Goal: Information Seeking & Learning: Learn about a topic

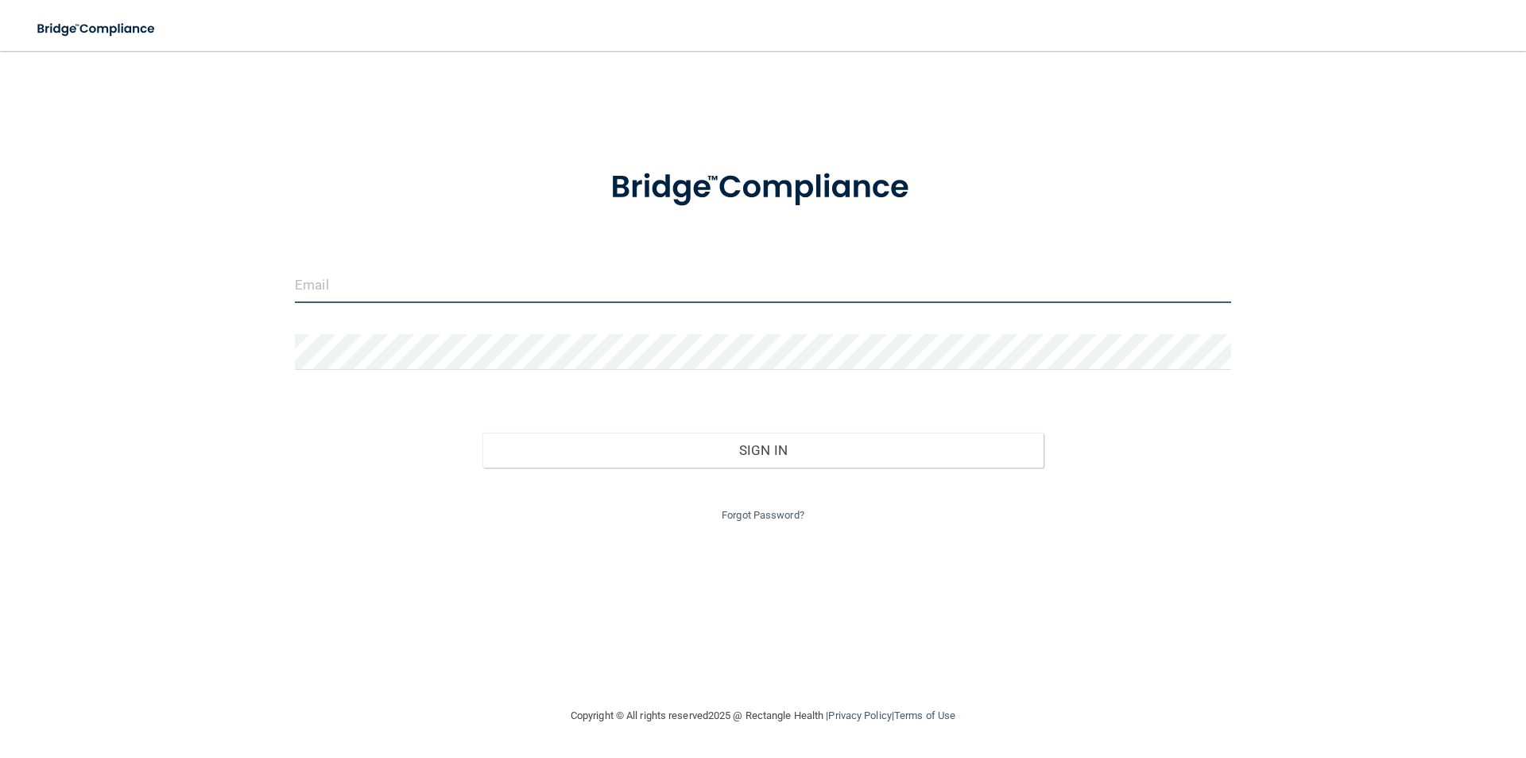
click at [335, 300] on input "email" at bounding box center [763, 285] width 936 height 36
type input "[EMAIL_ADDRESS][DOMAIN_NAME]"
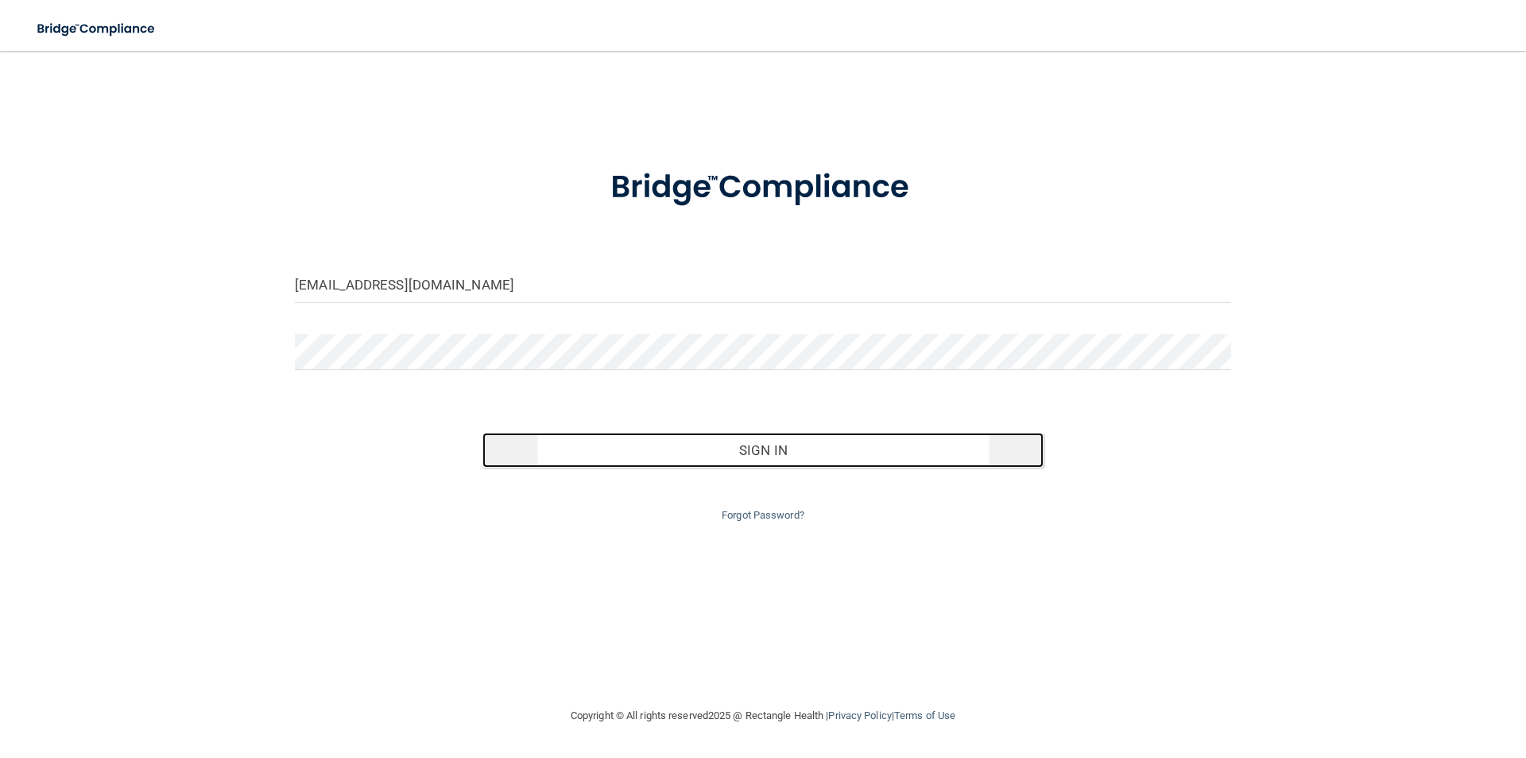
click at [799, 456] on button "Sign In" at bounding box center [764, 449] width 562 height 35
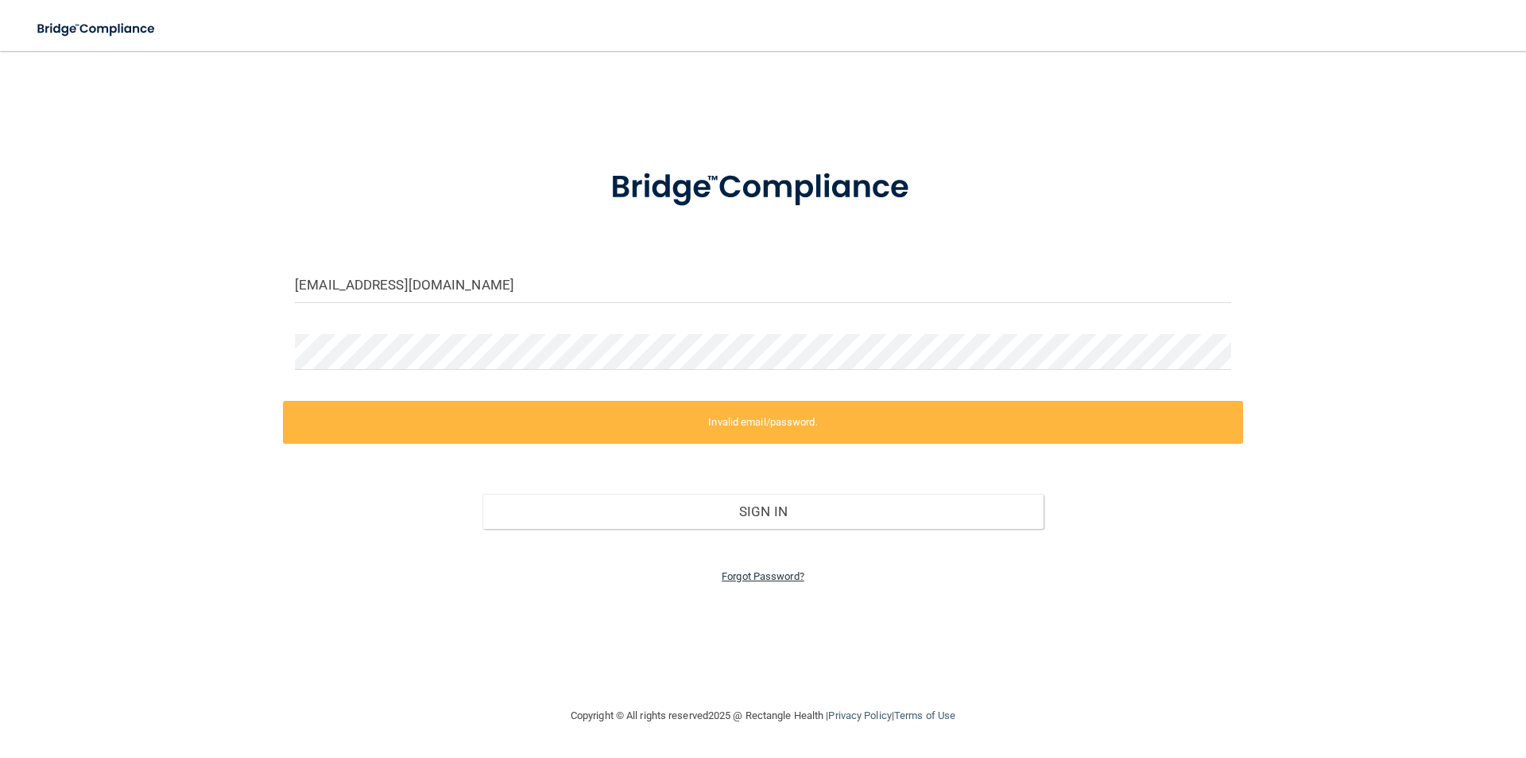
click at [750, 579] on link "Forgot Password?" at bounding box center [763, 576] width 83 height 12
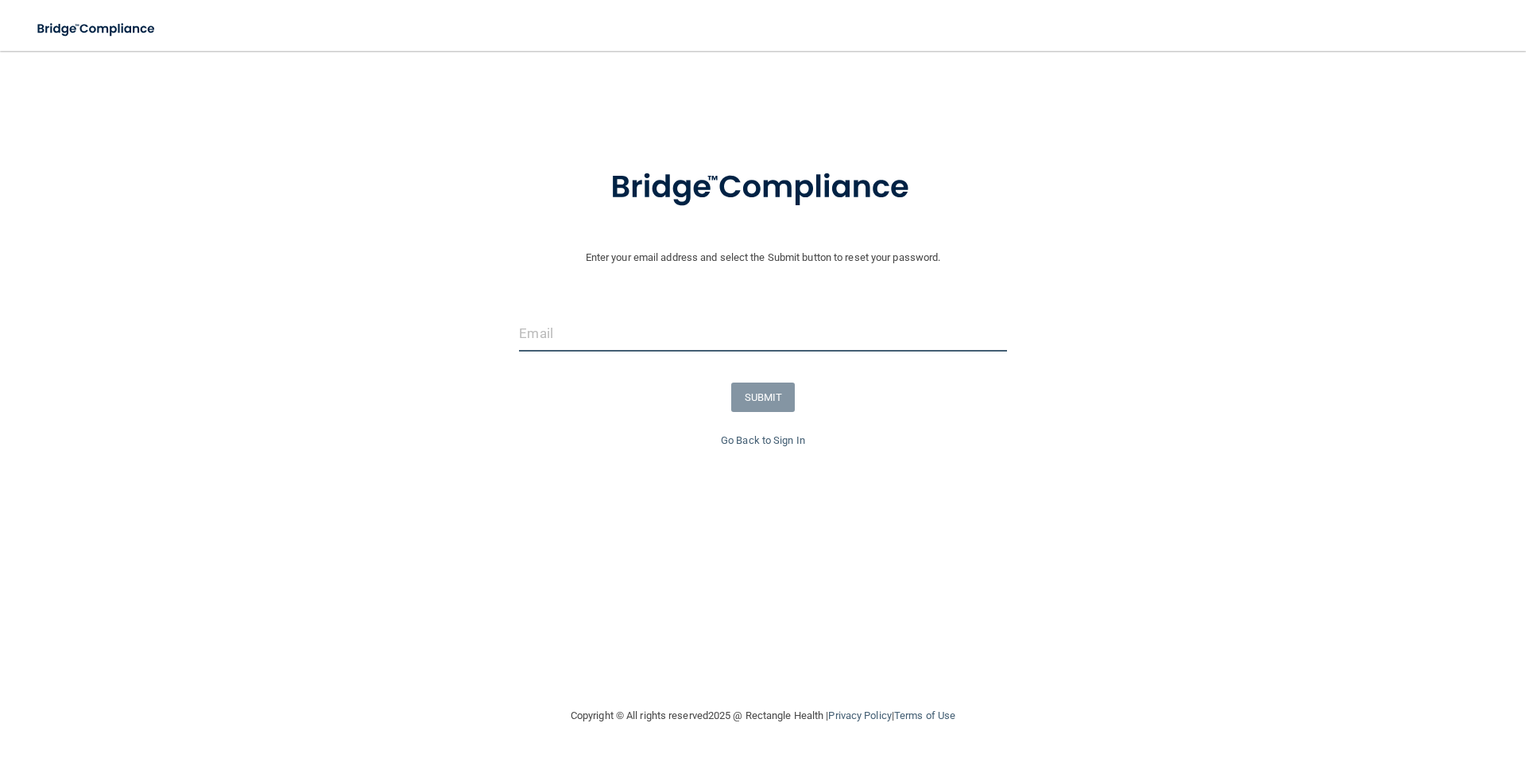
click at [633, 320] on input "email" at bounding box center [762, 334] width 487 height 36
type input "[EMAIL_ADDRESS][DOMAIN_NAME]"
click at [777, 386] on button "SUBMIT" at bounding box center [763, 396] width 64 height 29
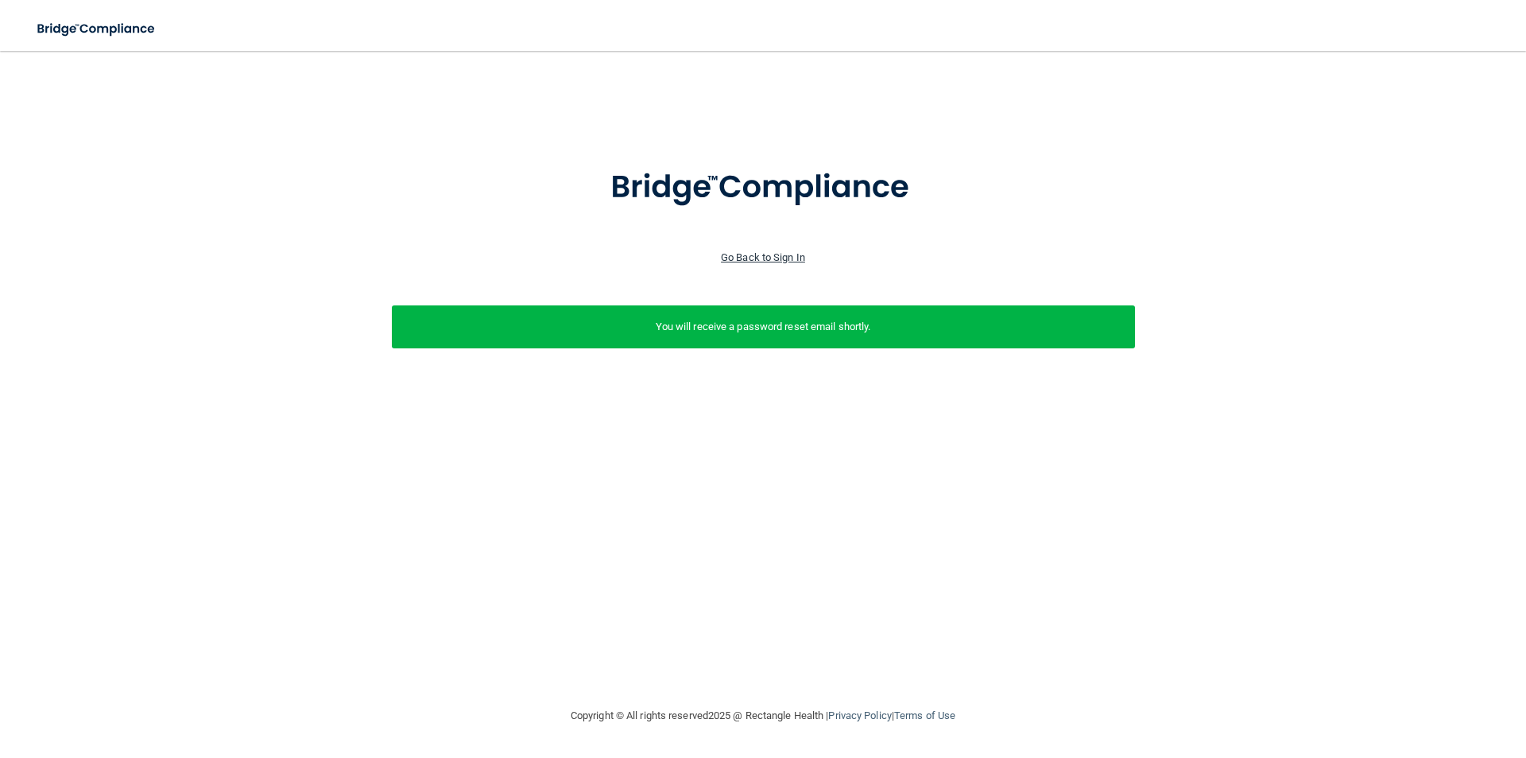
click at [777, 255] on link "Go Back to Sign In" at bounding box center [763, 257] width 84 height 12
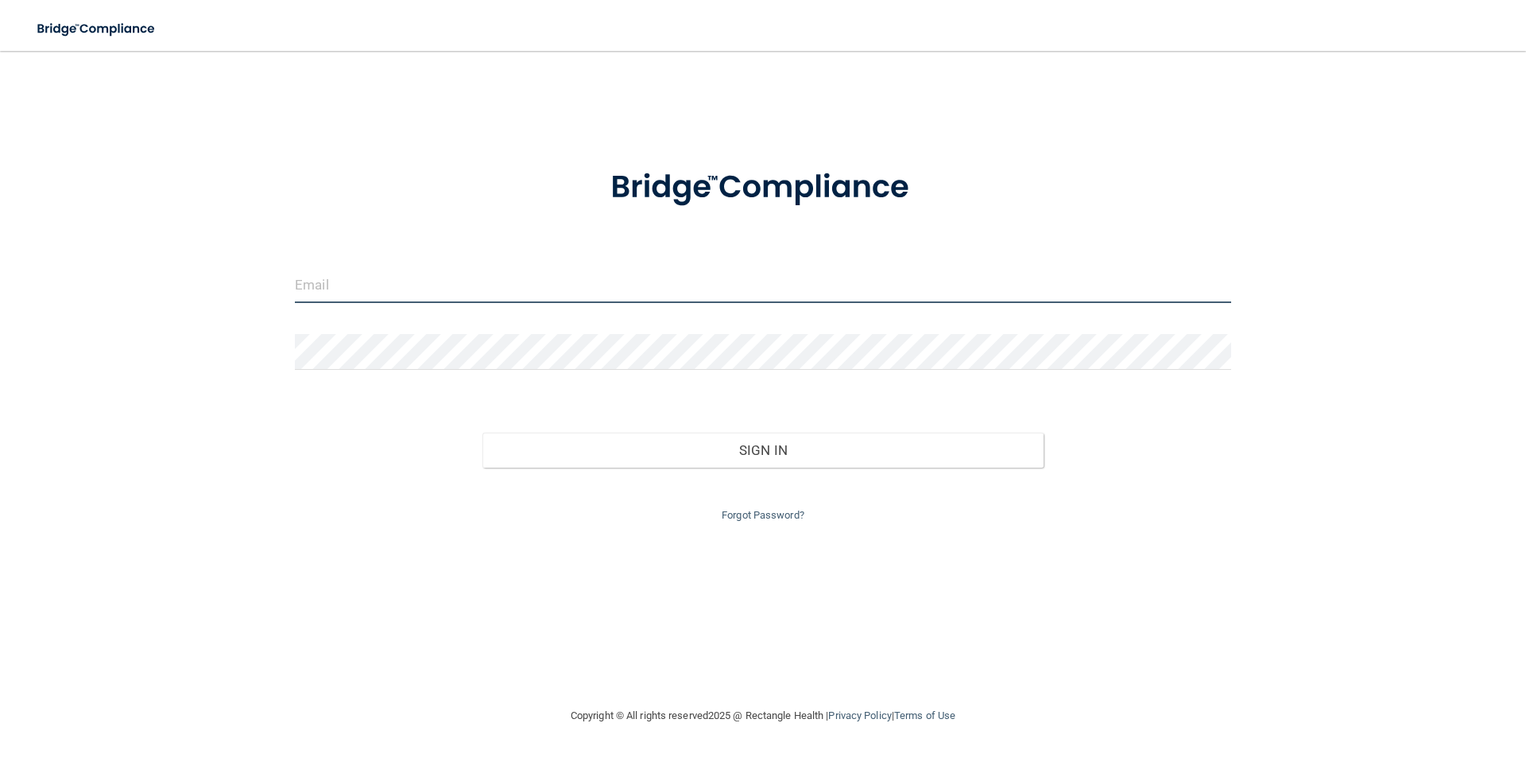
click at [341, 279] on input "email" at bounding box center [763, 285] width 936 height 36
type input "Briannaramirez.2003@icloud.com"
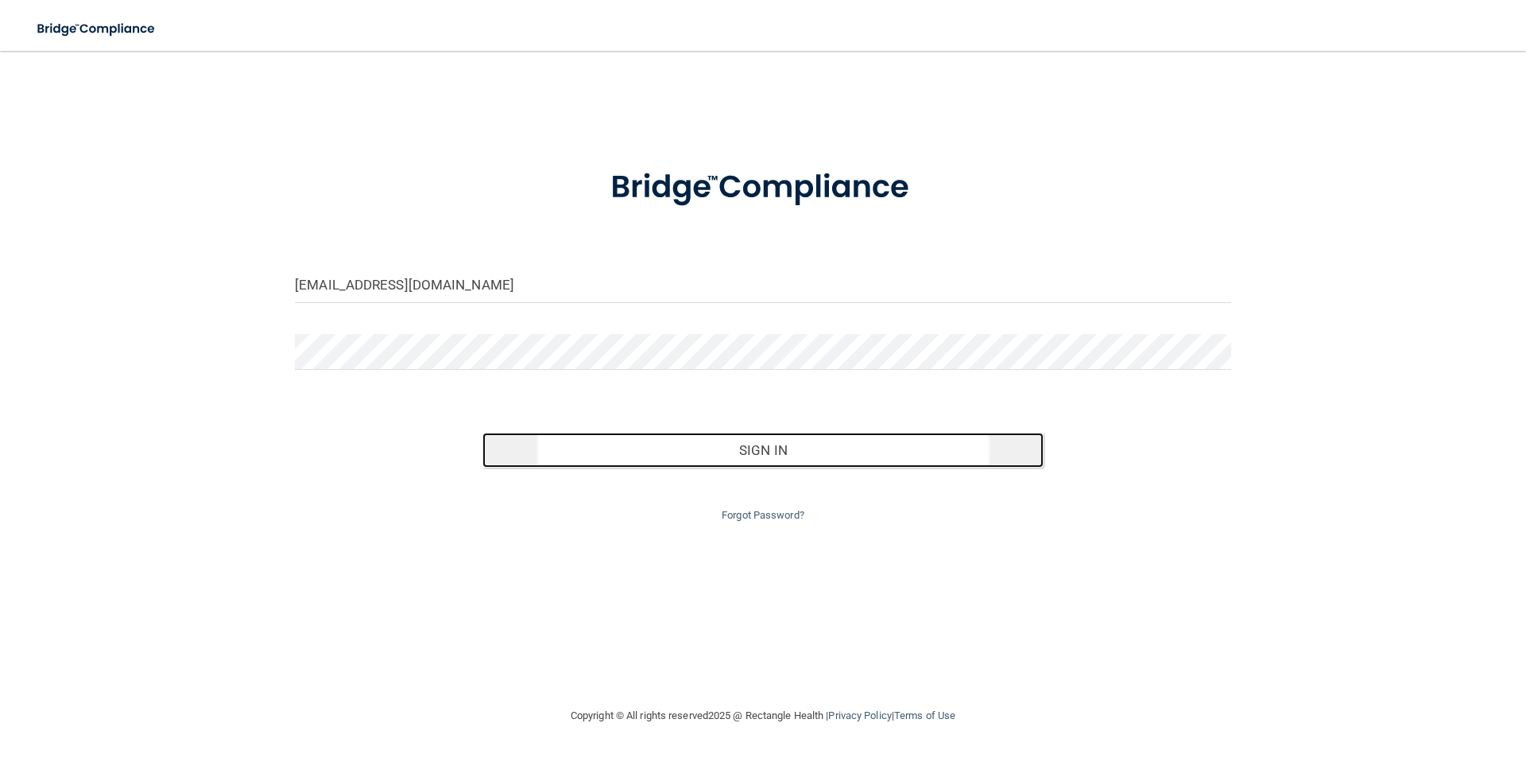
click at [826, 452] on button "Sign In" at bounding box center [764, 449] width 562 height 35
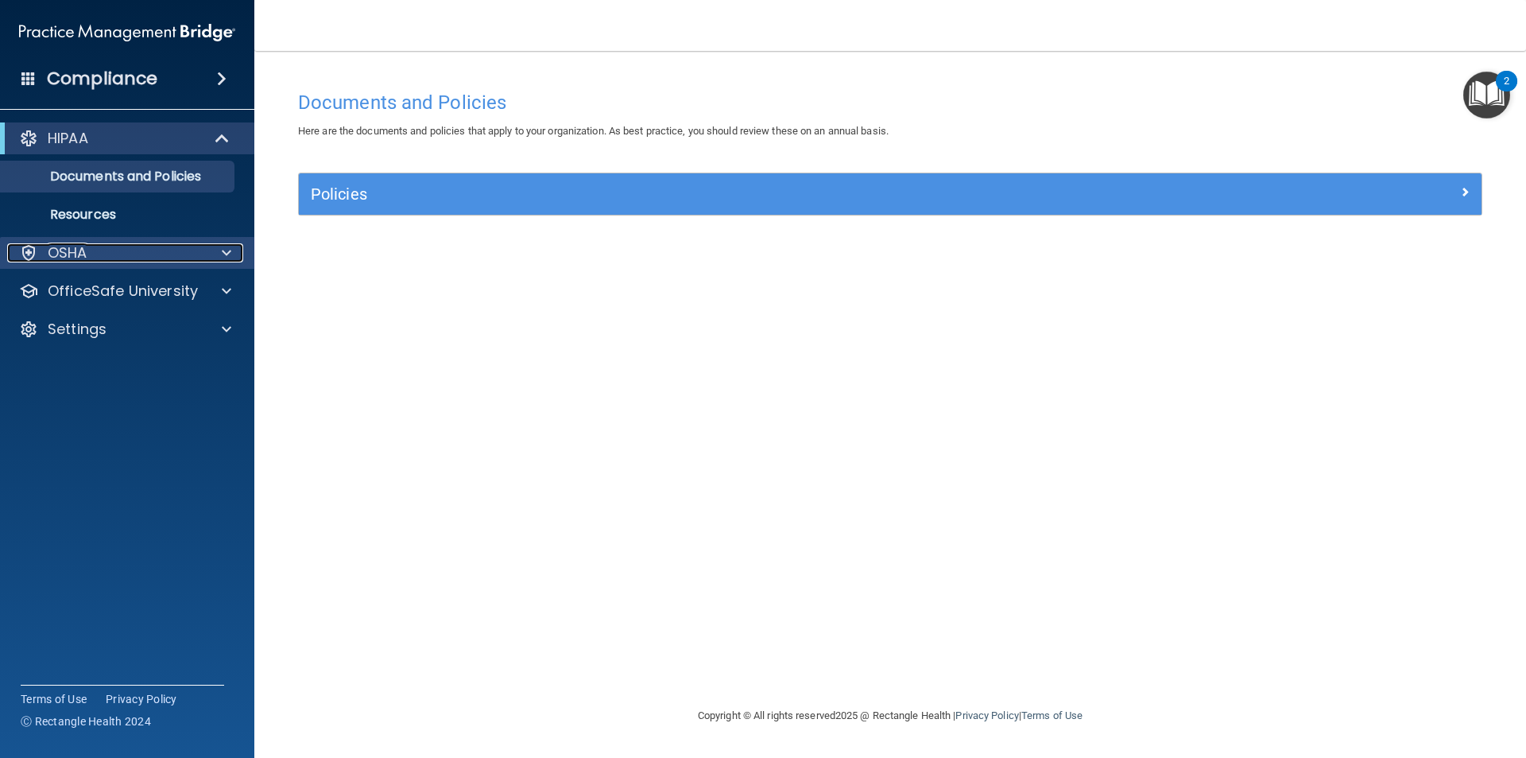
click at [72, 258] on p "OSHA" at bounding box center [68, 252] width 40 height 19
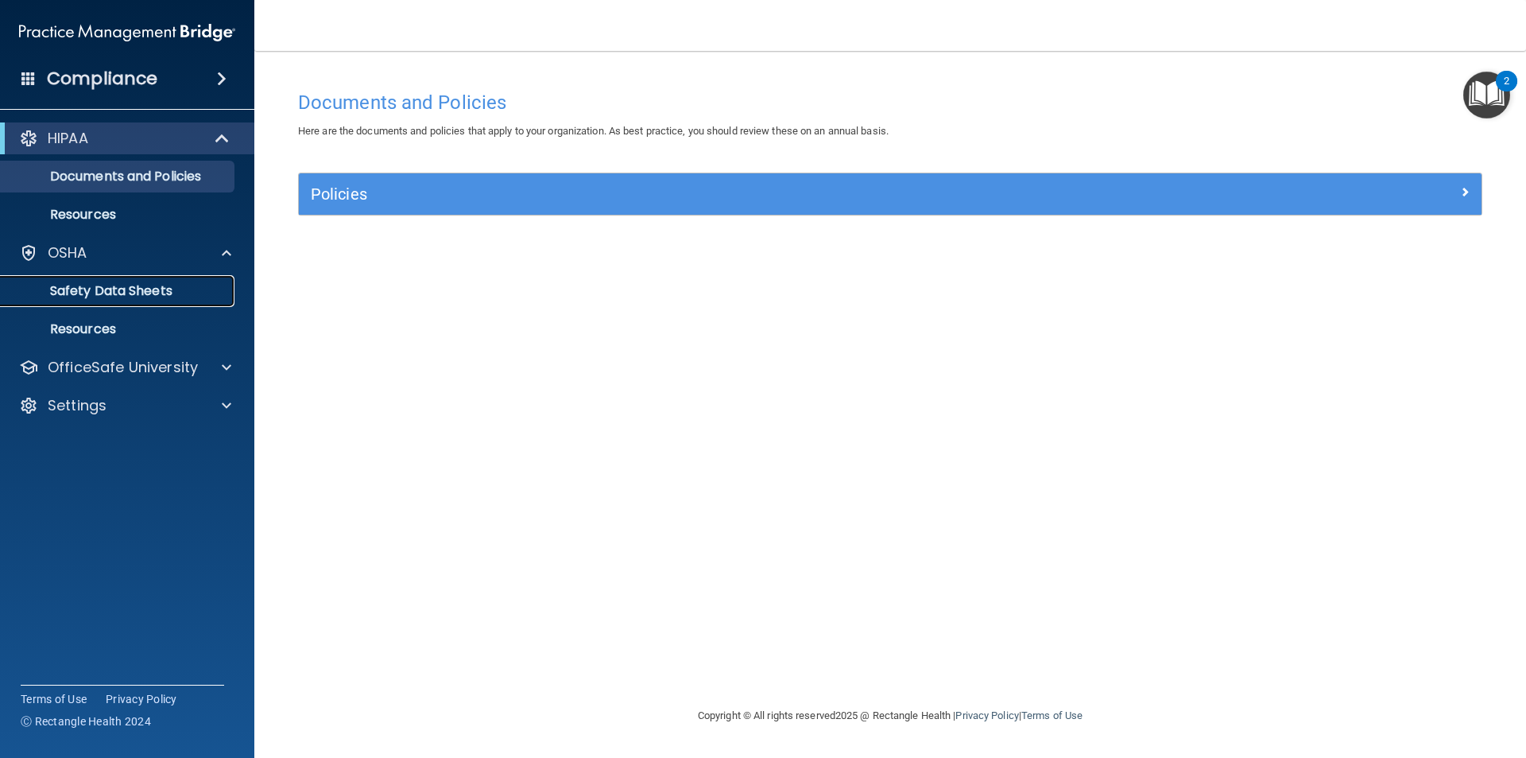
click at [115, 293] on p "Safety Data Sheets" at bounding box center [118, 291] width 217 height 16
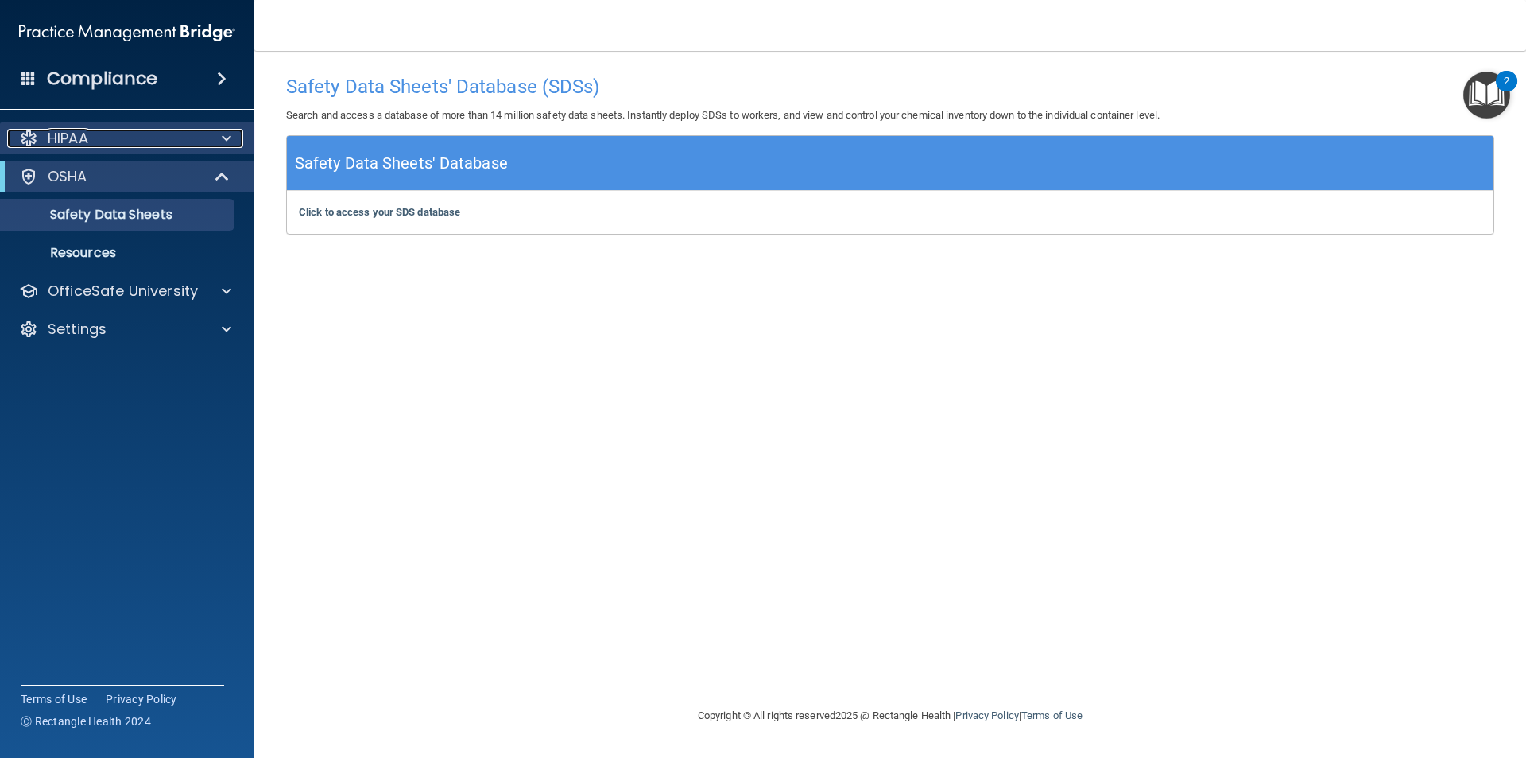
click at [108, 140] on div "HIPAA" at bounding box center [105, 138] width 197 height 19
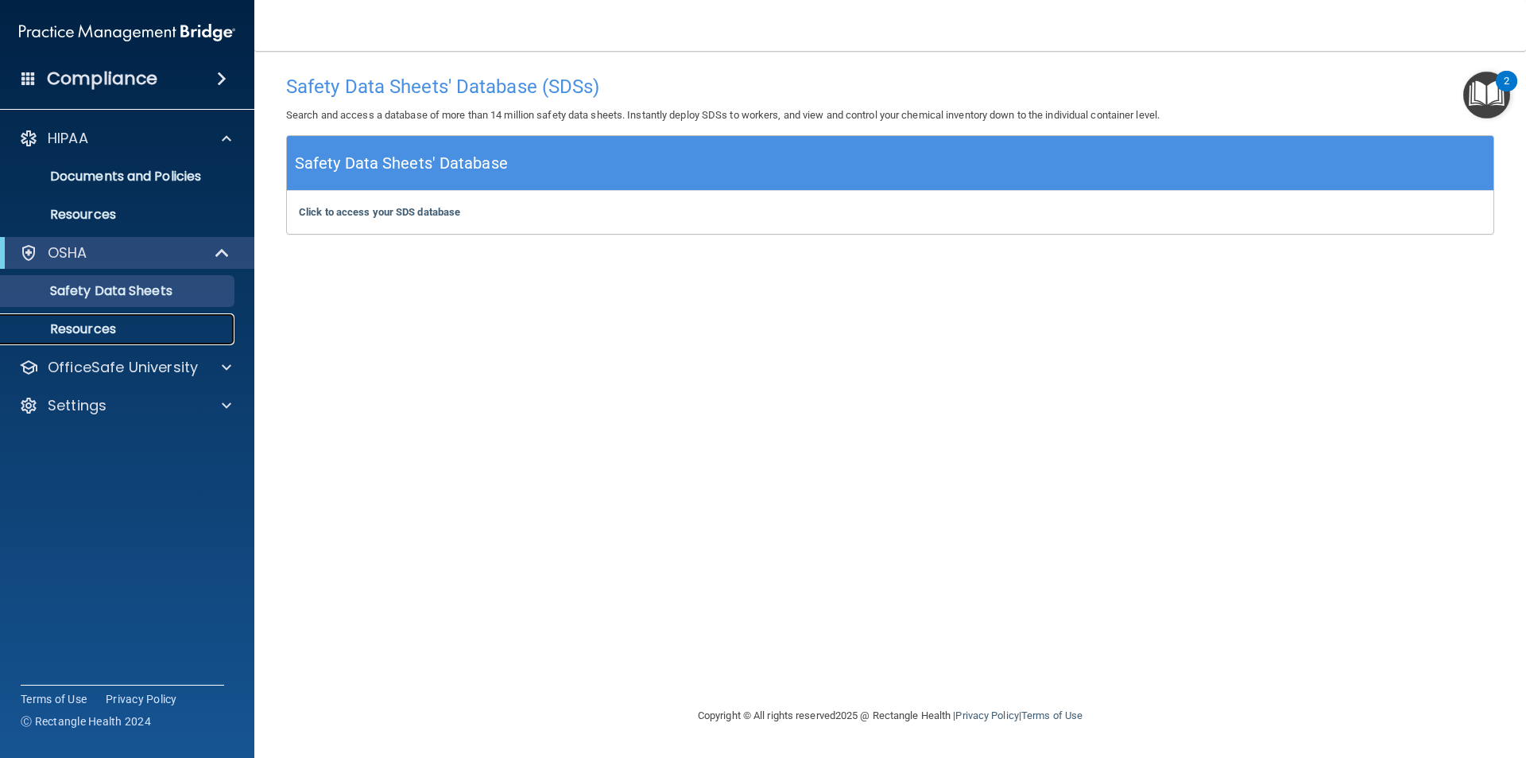
click at [103, 322] on p "Resources" at bounding box center [118, 329] width 217 height 16
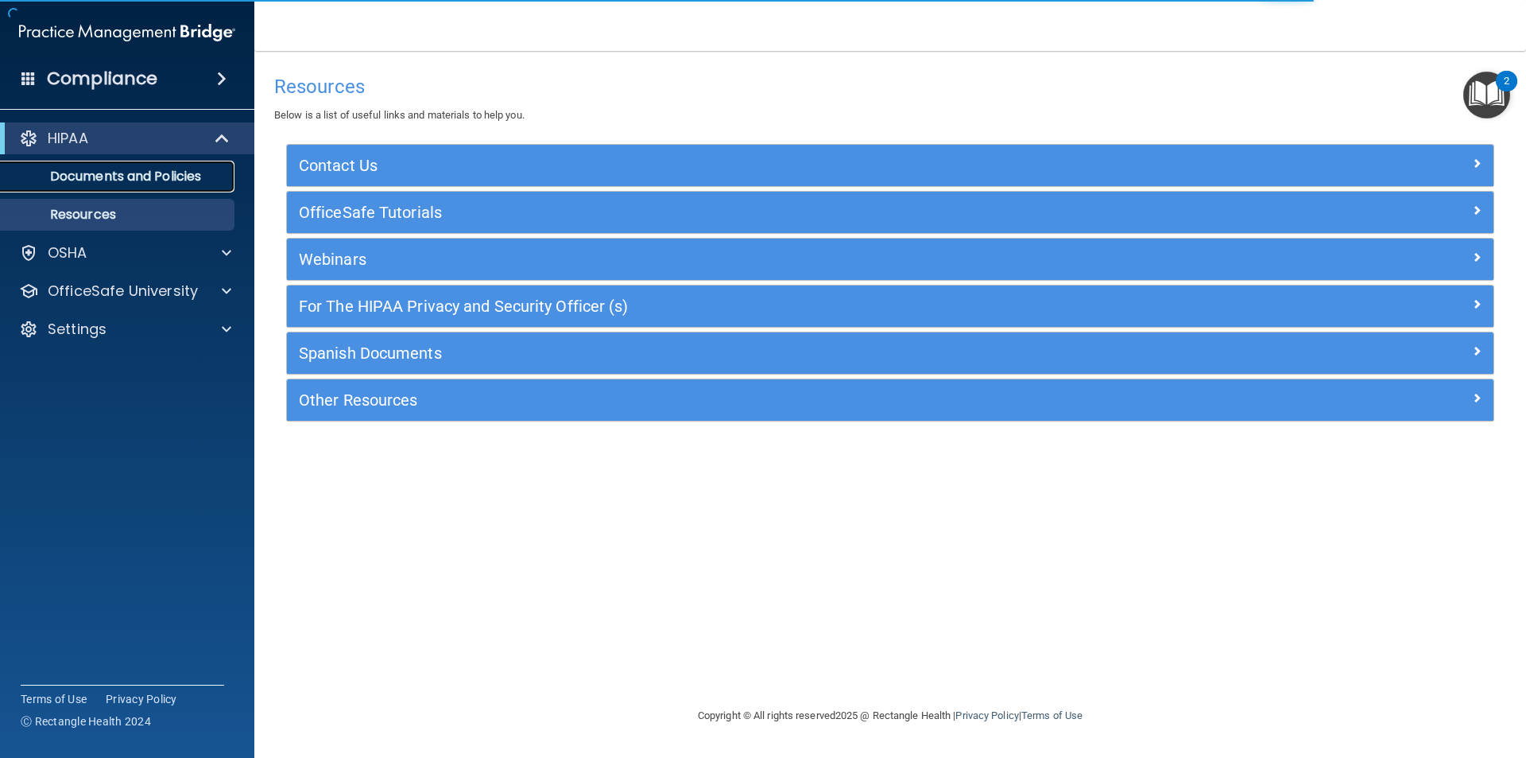
click at [145, 172] on p "Documents and Policies" at bounding box center [118, 177] width 217 height 16
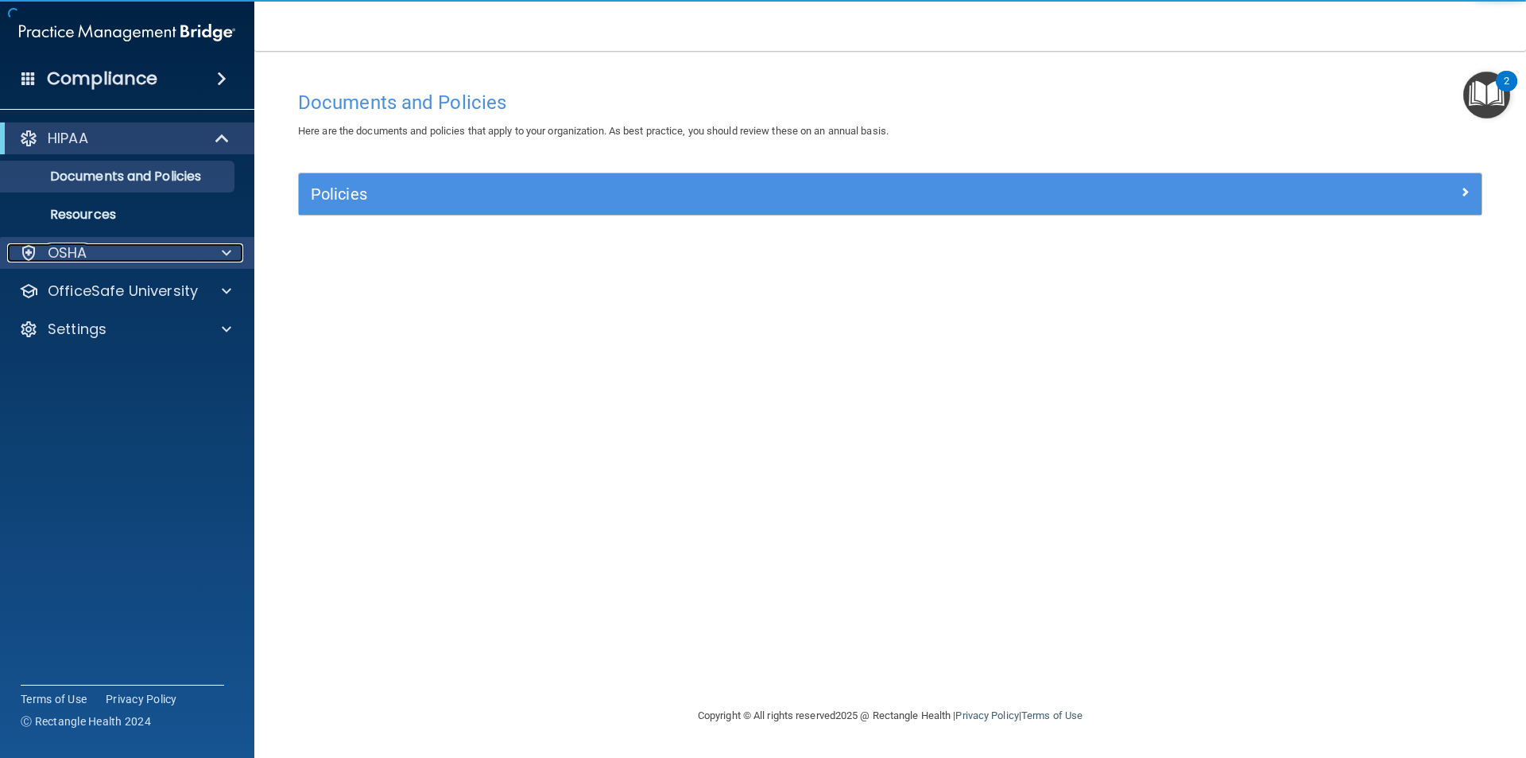
click at [100, 250] on div "OSHA" at bounding box center [105, 252] width 197 height 19
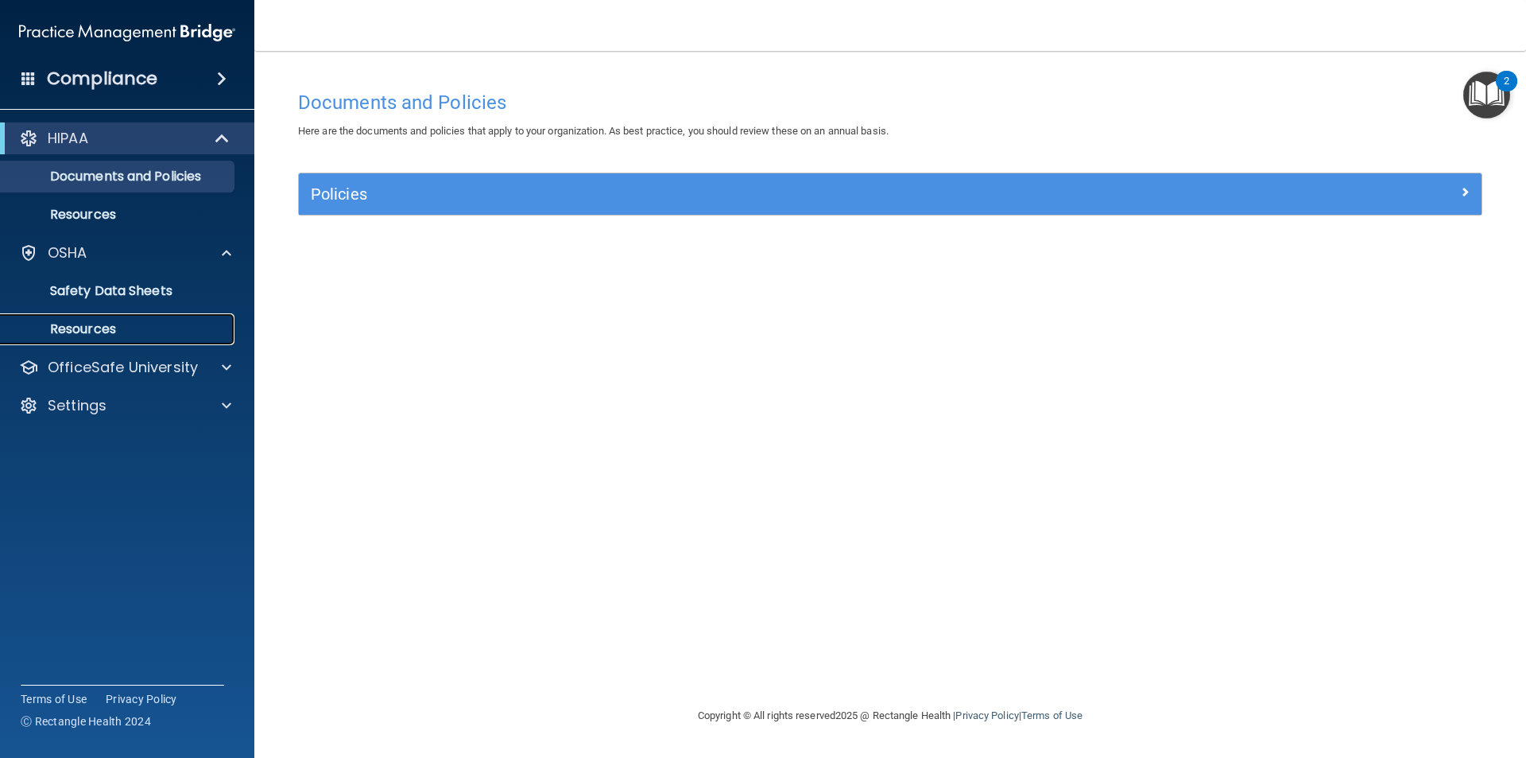
click at [122, 330] on p "Resources" at bounding box center [118, 329] width 217 height 16
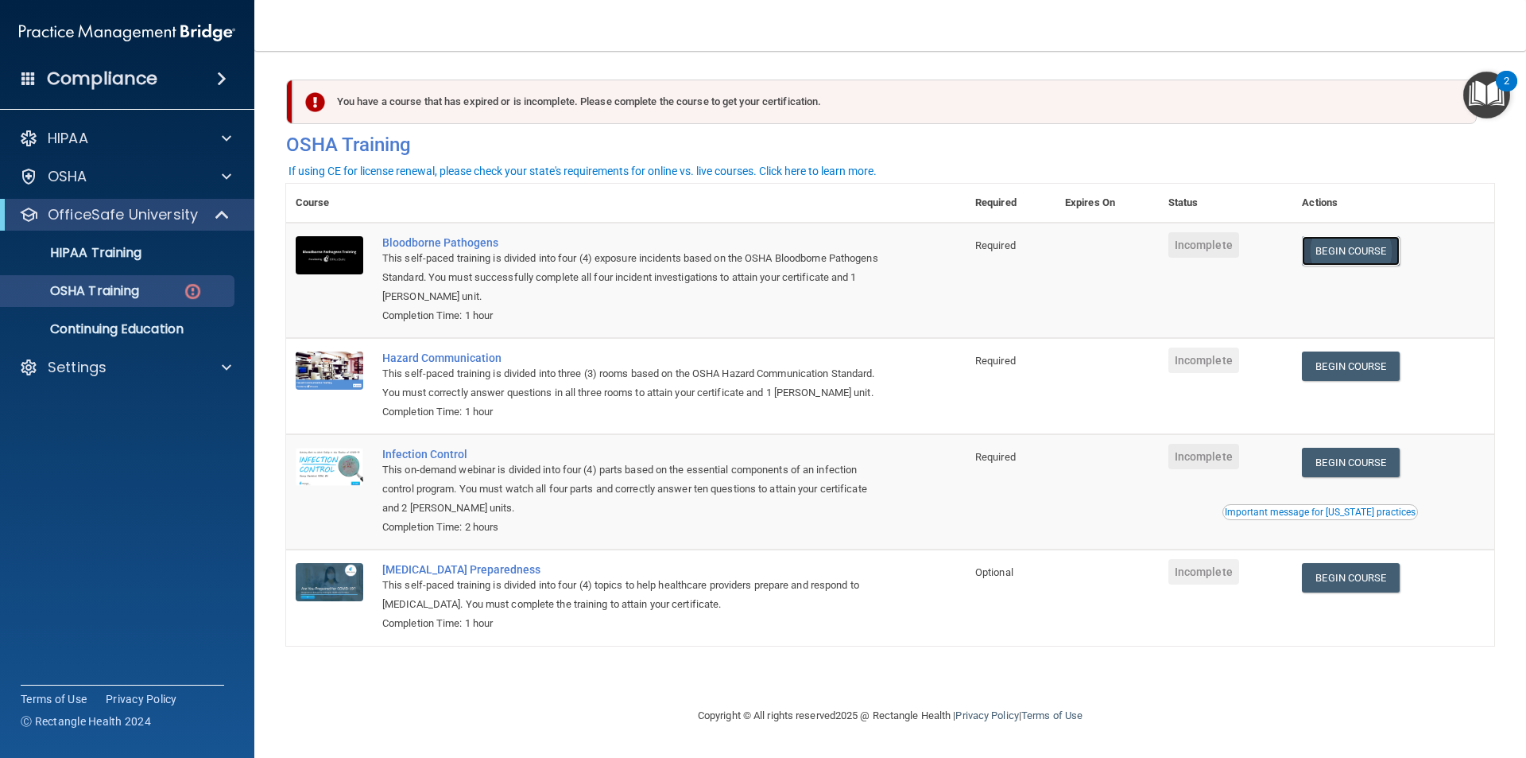
click at [1343, 254] on link "Begin Course" at bounding box center [1350, 250] width 97 height 29
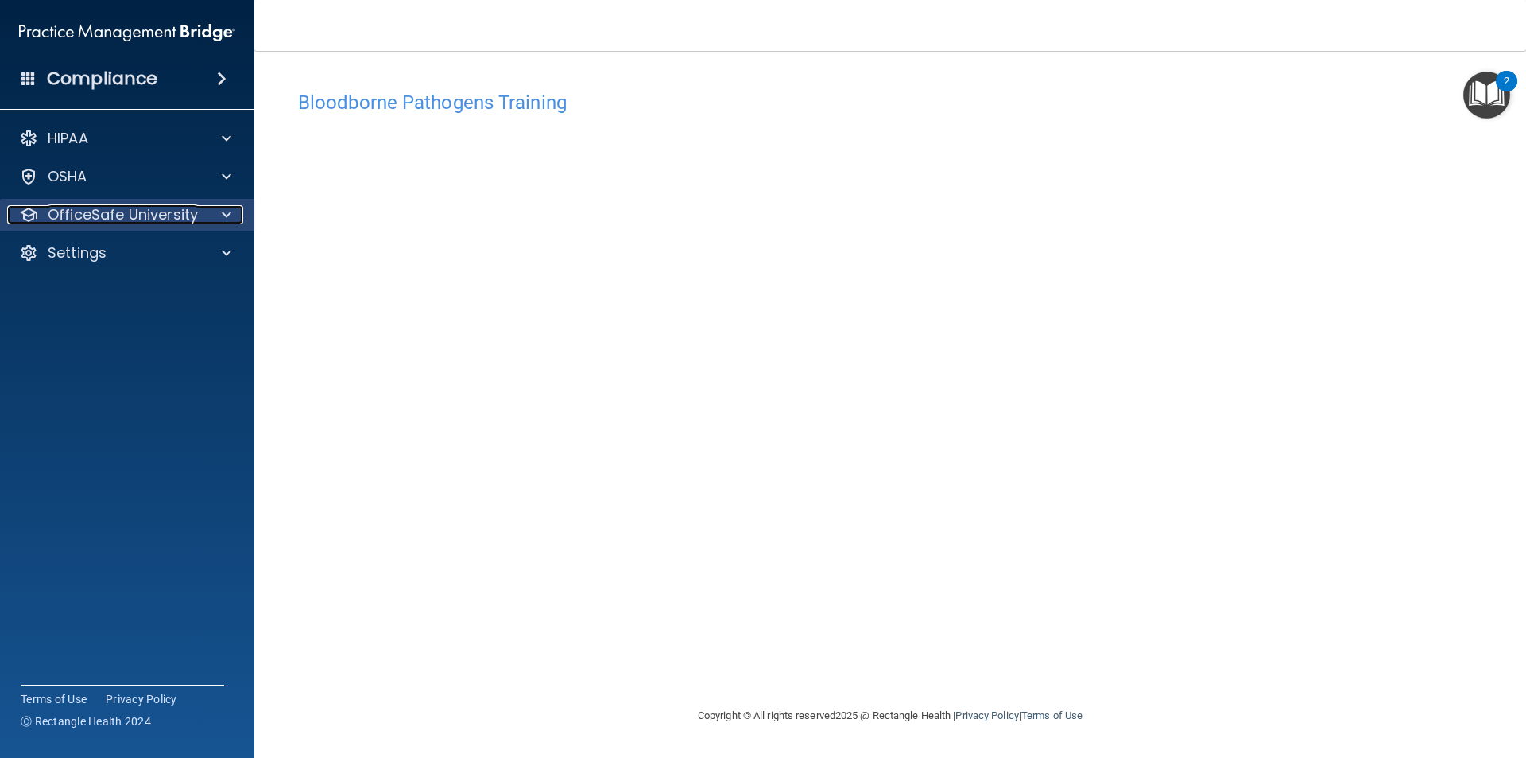
click at [172, 211] on p "OfficeSafe University" at bounding box center [123, 214] width 150 height 19
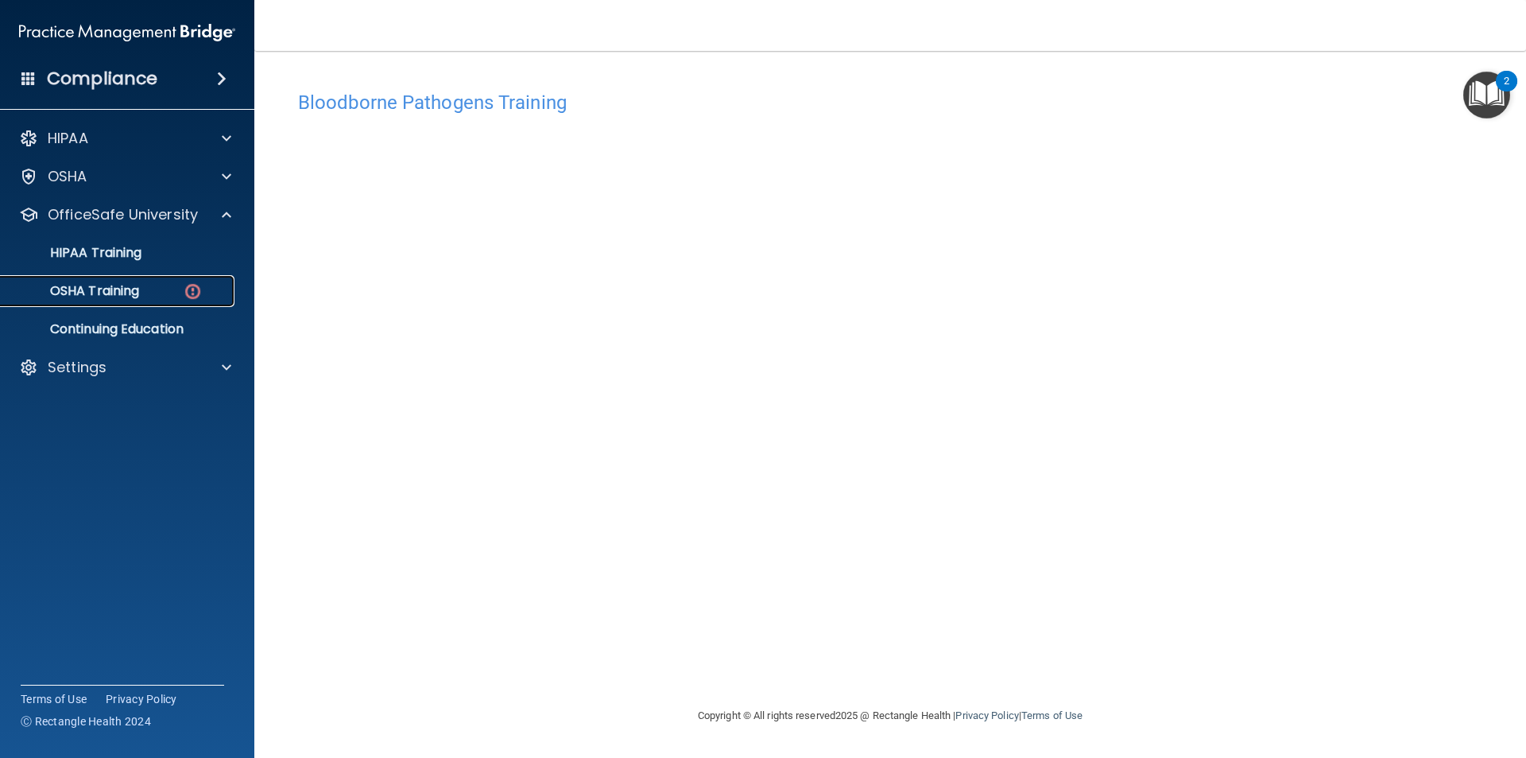
click at [141, 301] on link "OSHA Training" at bounding box center [109, 291] width 250 height 32
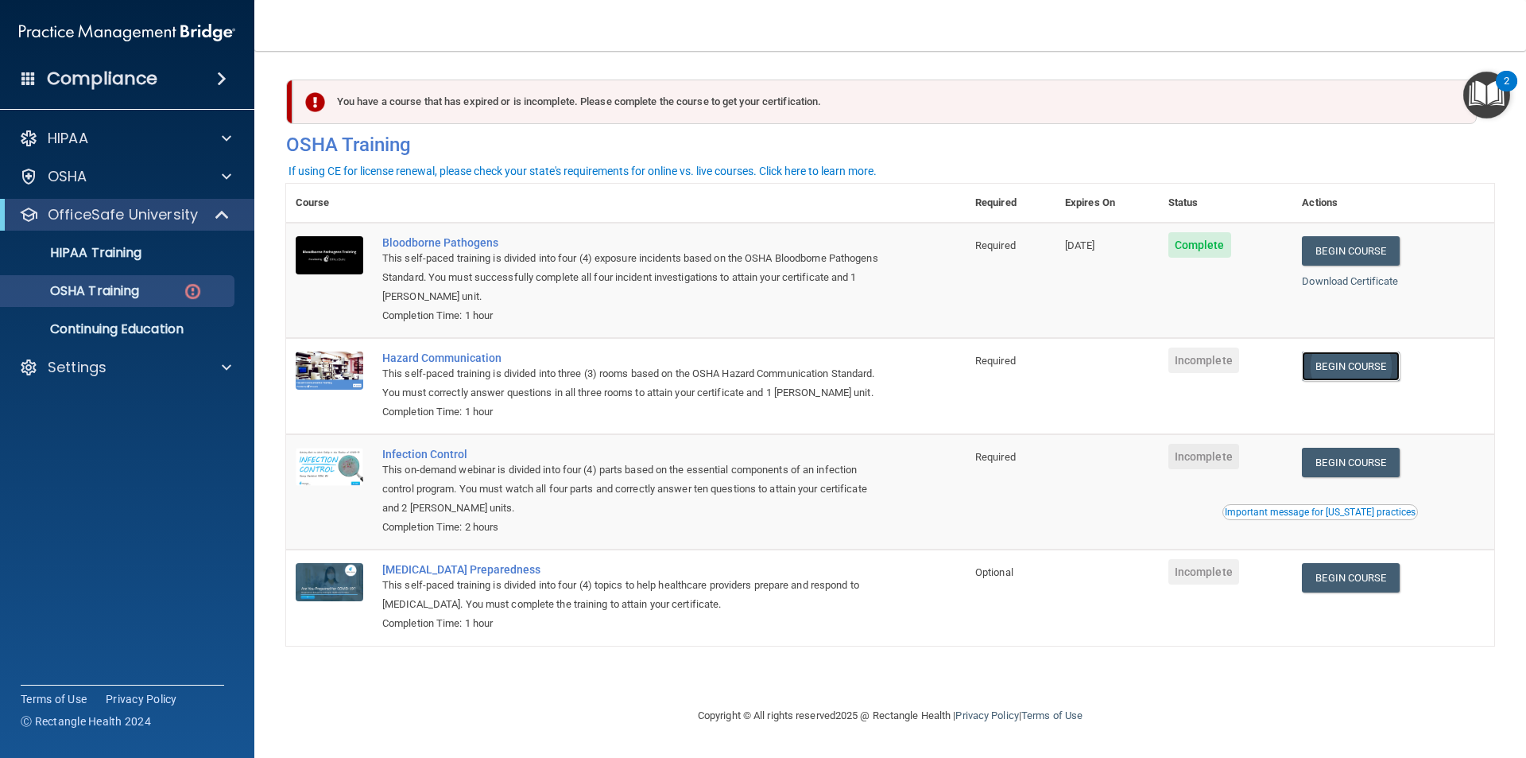
click at [1361, 377] on link "Begin Course" at bounding box center [1350, 365] width 97 height 29
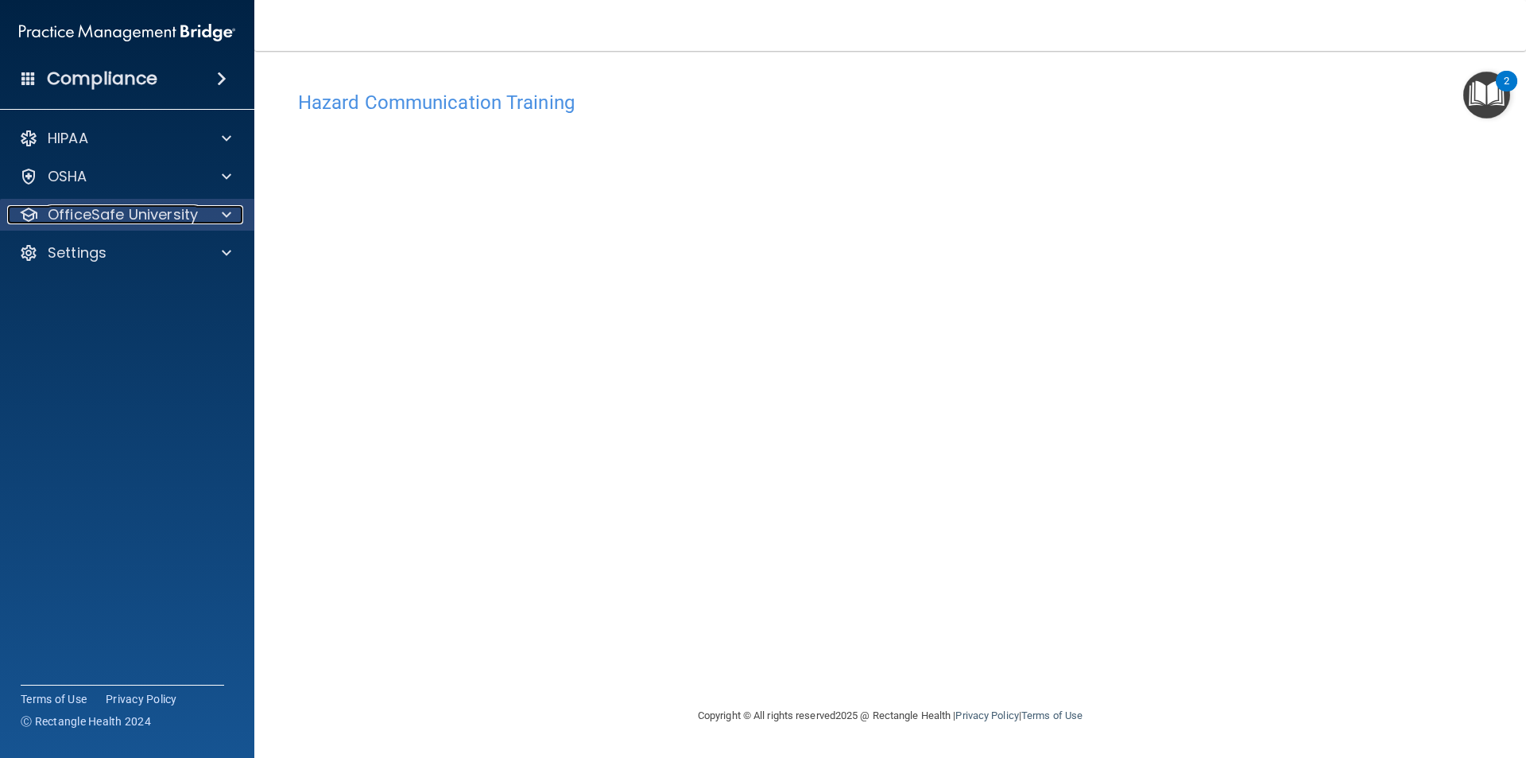
click at [110, 210] on p "OfficeSafe University" at bounding box center [123, 214] width 150 height 19
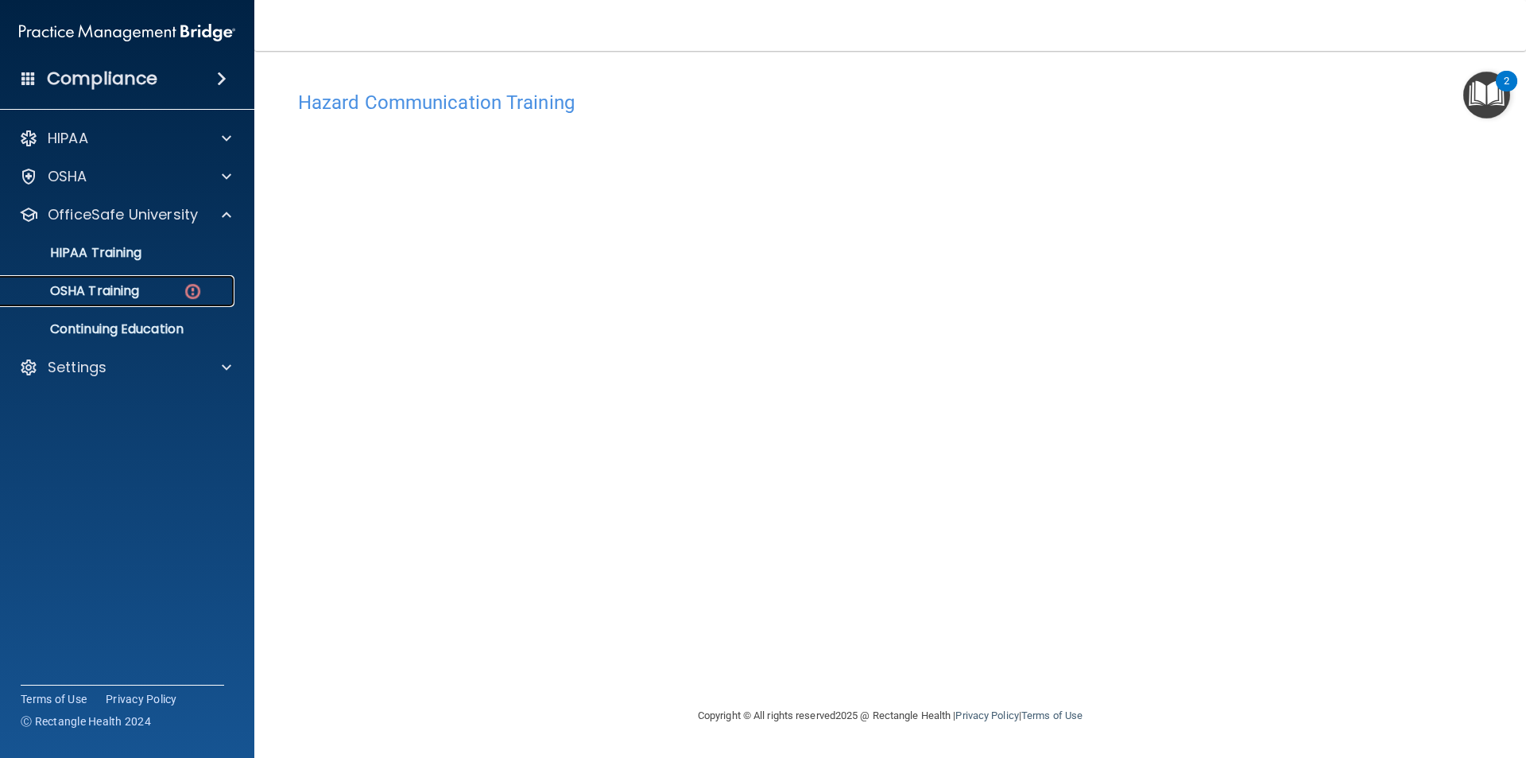
click at [161, 296] on div "OSHA Training" at bounding box center [118, 291] width 217 height 16
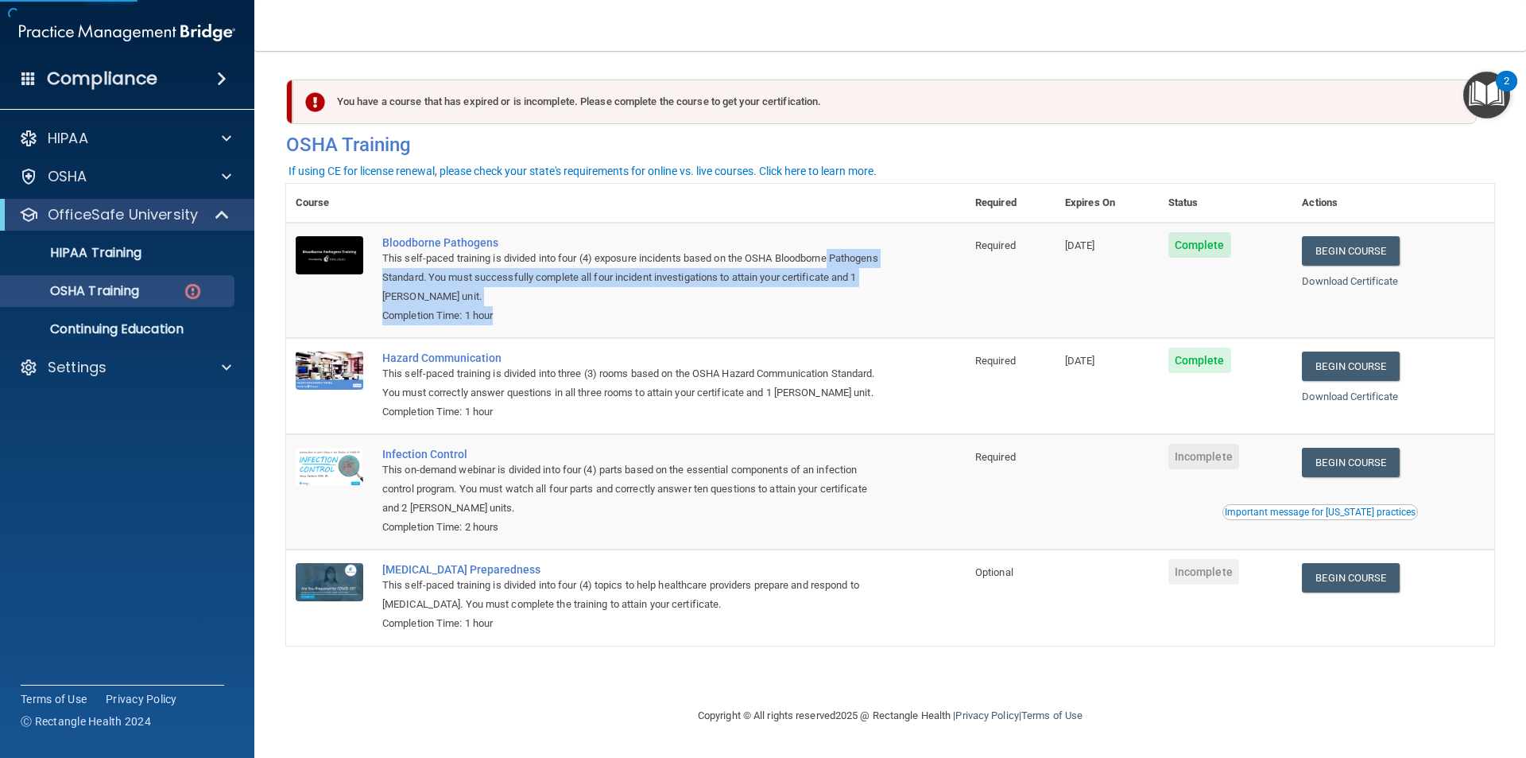
drag, startPoint x: 939, startPoint y: 258, endPoint x: 969, endPoint y: 238, distance: 36.6
click at [969, 238] on tr "Bloodborne Pathogens This self-paced training is divided into four (4) exposure…" at bounding box center [890, 280] width 1208 height 115
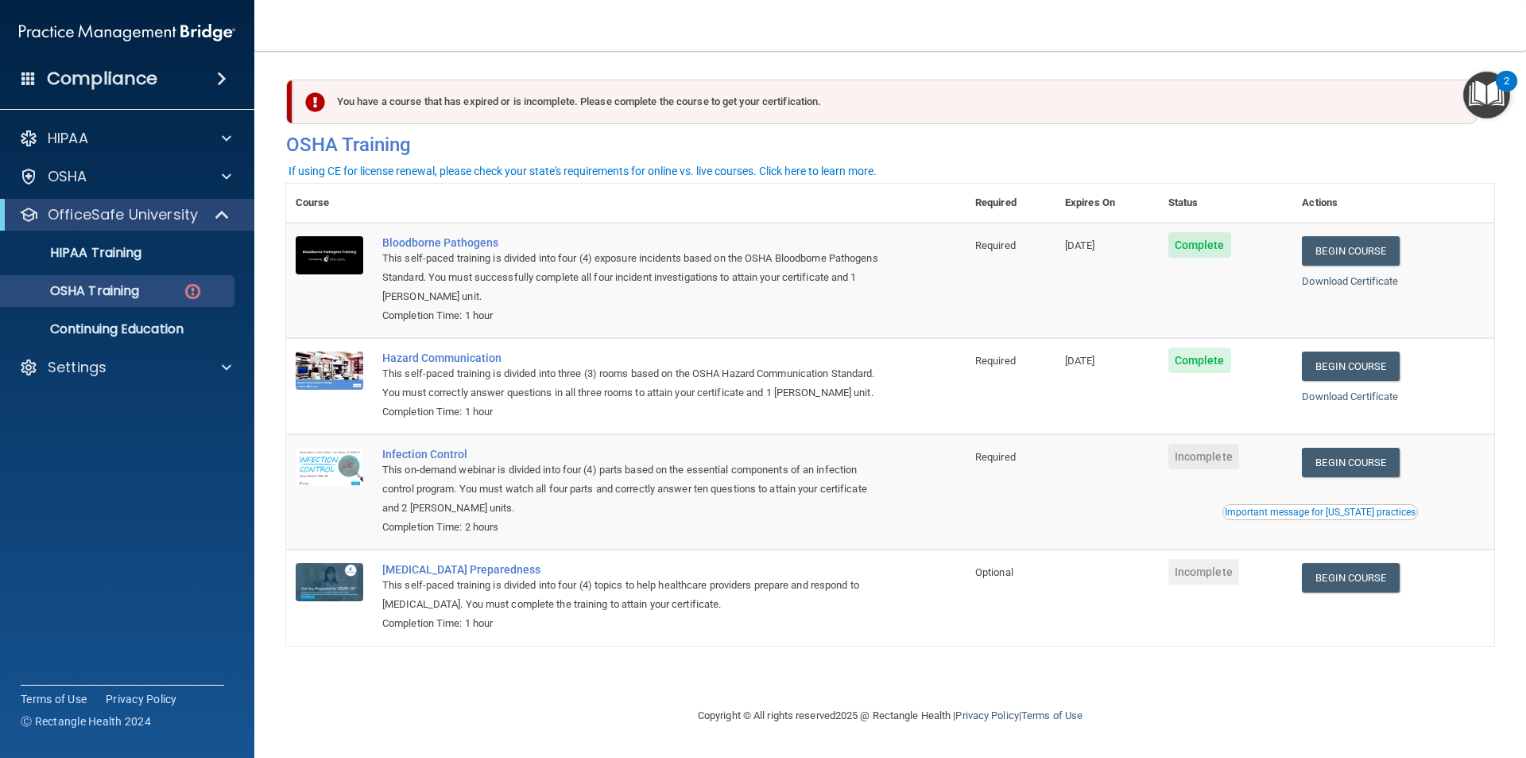
click at [983, 605] on td "Optional" at bounding box center [1011, 596] width 90 height 95
click at [1322, 588] on link "Begin Course" at bounding box center [1350, 577] width 97 height 29
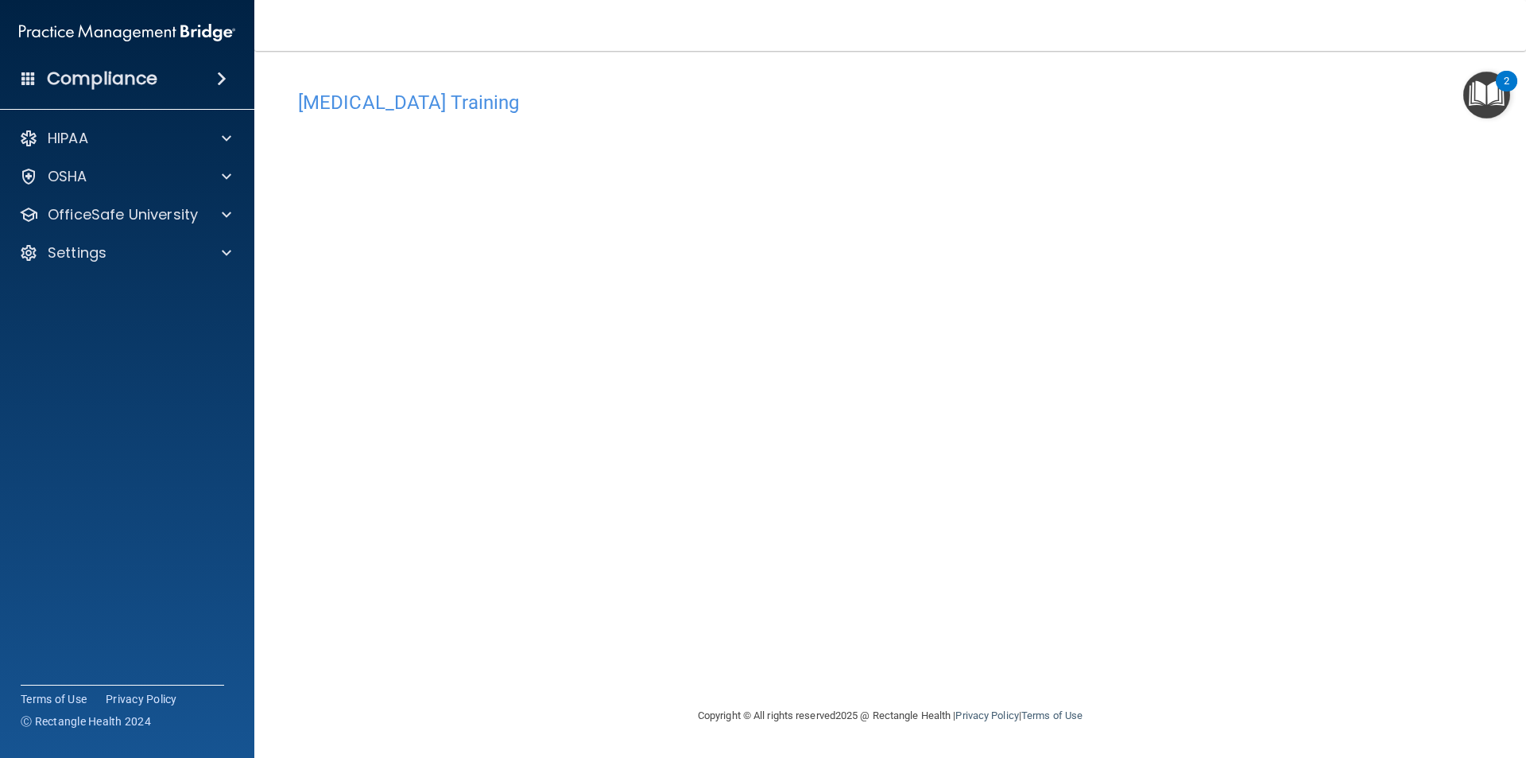
drag, startPoint x: 110, startPoint y: 511, endPoint x: 145, endPoint y: 493, distance: 39.5
click at [115, 498] on accordion "HIPAA Documents and Policies Report an Incident Business Associates Emergency P…" at bounding box center [127, 334] width 255 height 436
click at [102, 211] on p "OfficeSafe University" at bounding box center [123, 214] width 150 height 19
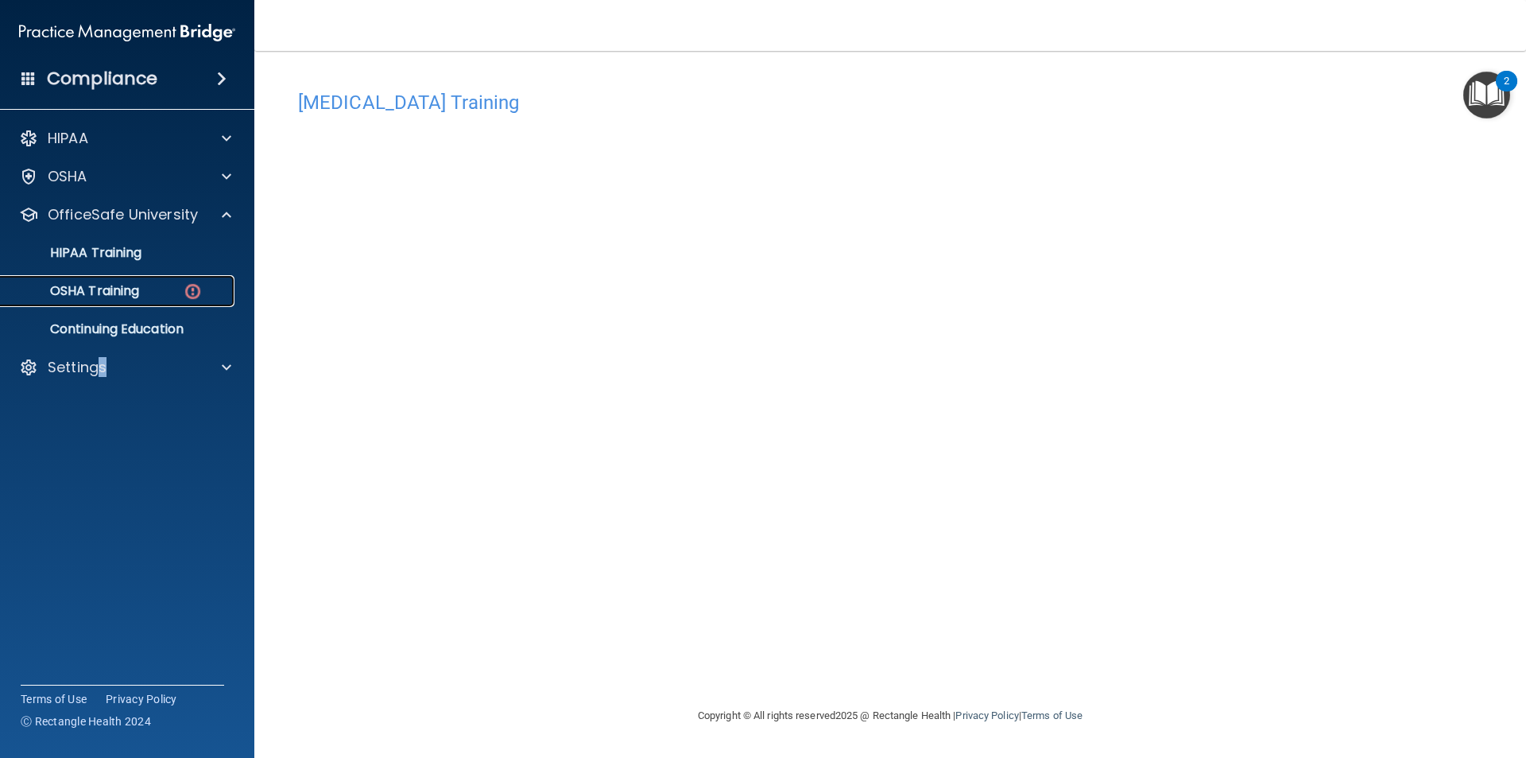
click at [138, 289] on p "OSHA Training" at bounding box center [74, 291] width 129 height 16
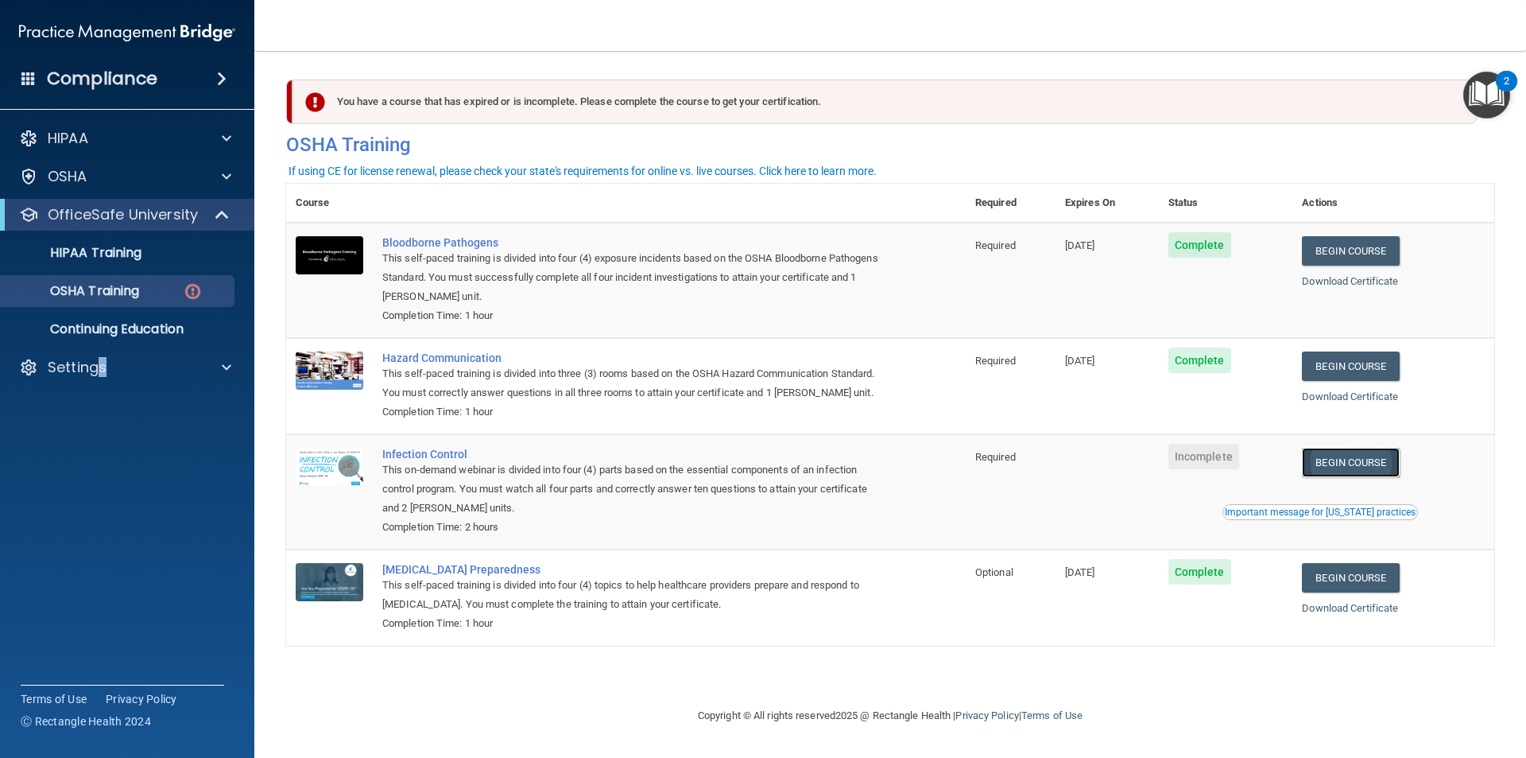
click at [1382, 470] on link "Begin Course" at bounding box center [1350, 462] width 97 height 29
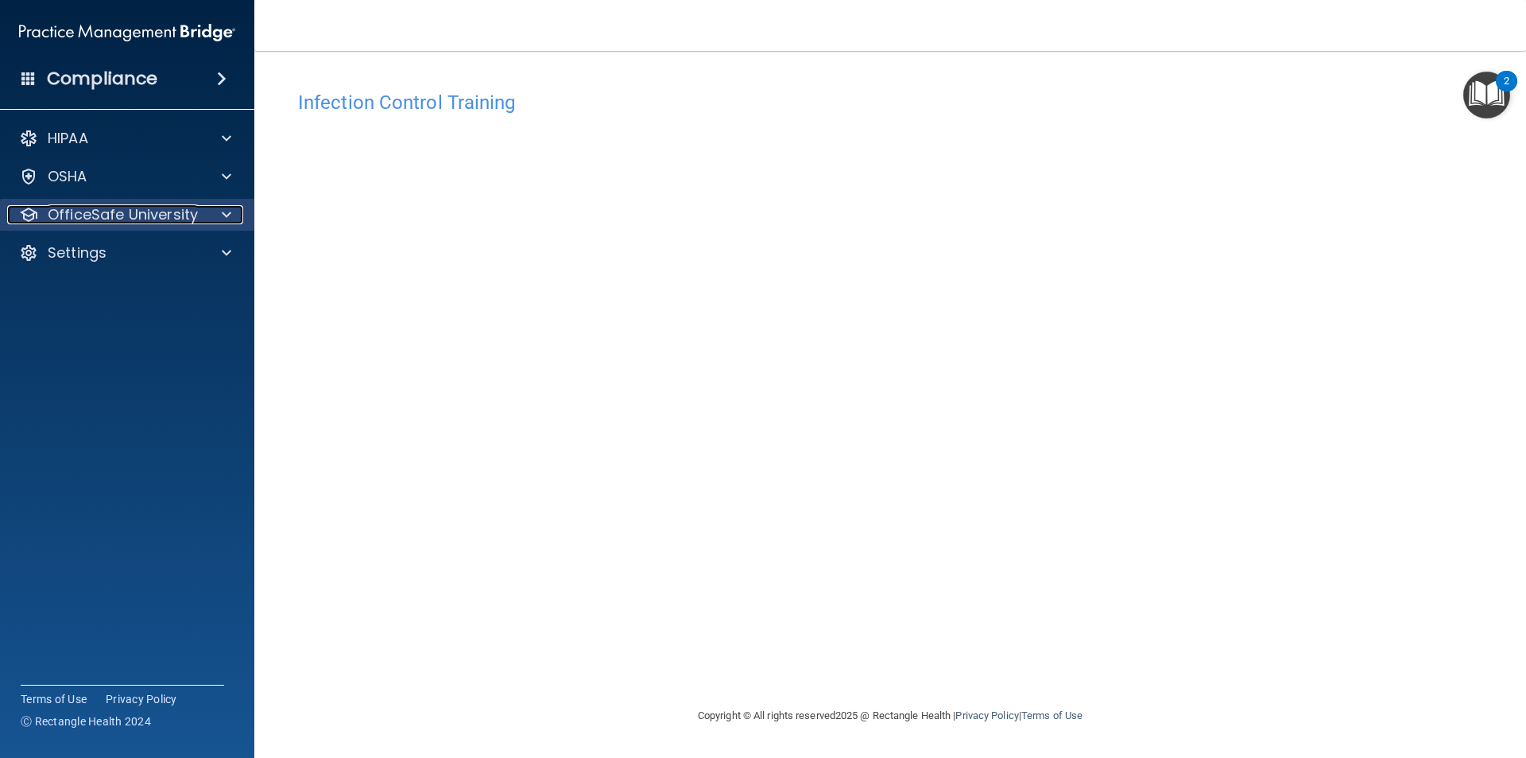
click at [145, 213] on p "OfficeSafe University" at bounding box center [123, 214] width 150 height 19
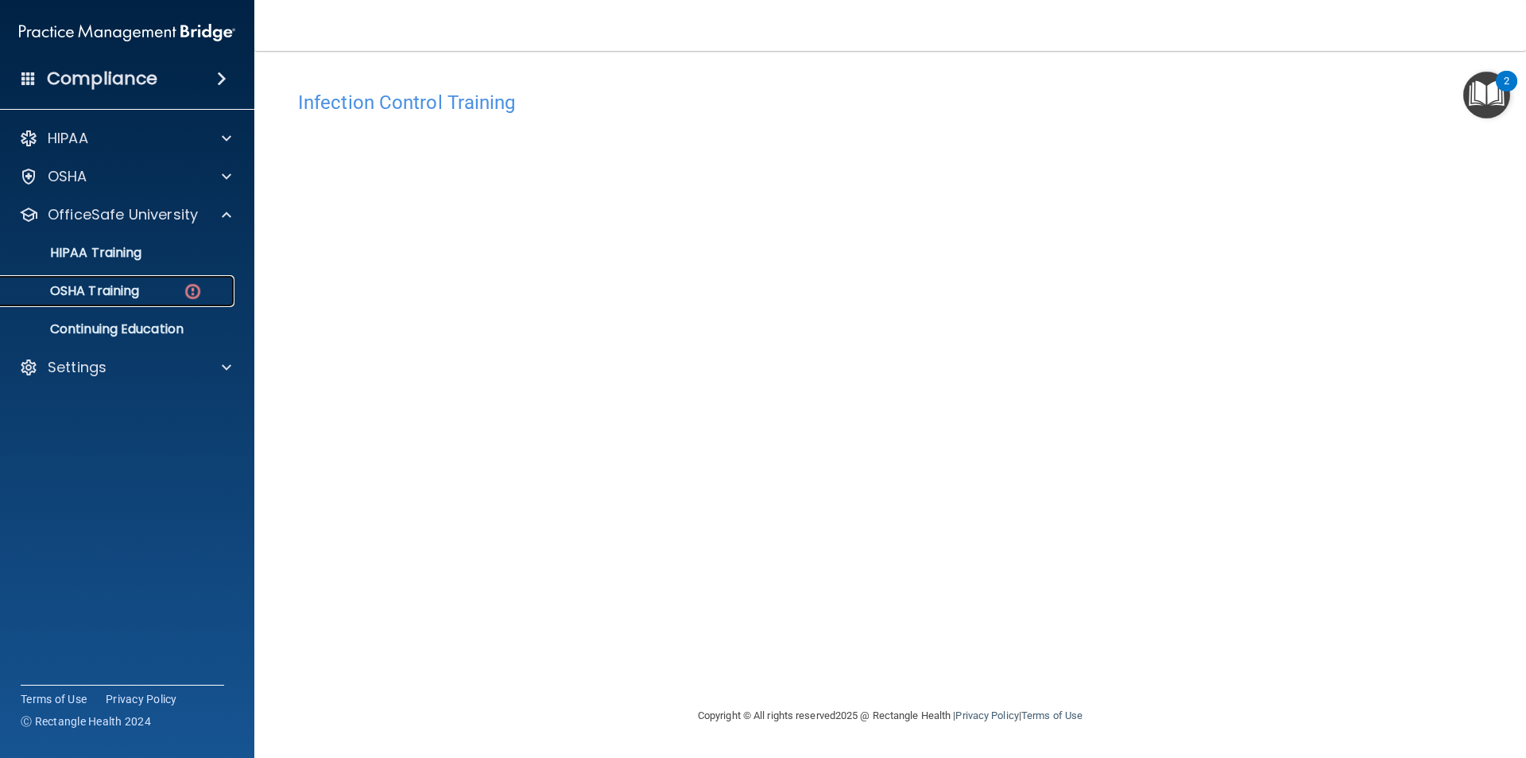
click at [152, 291] on div "OSHA Training" at bounding box center [118, 291] width 217 height 16
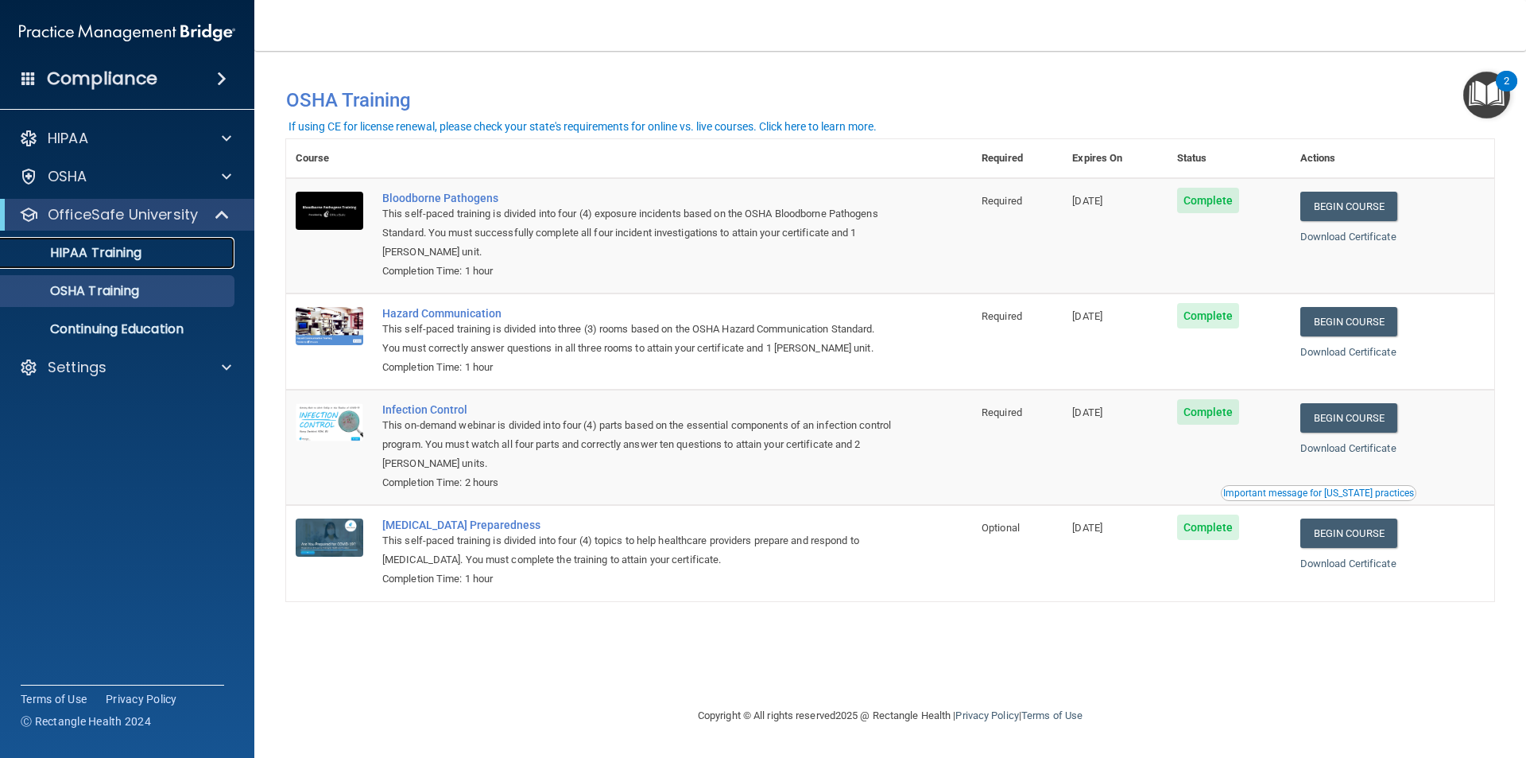
click at [110, 248] on p "HIPAA Training" at bounding box center [75, 253] width 131 height 16
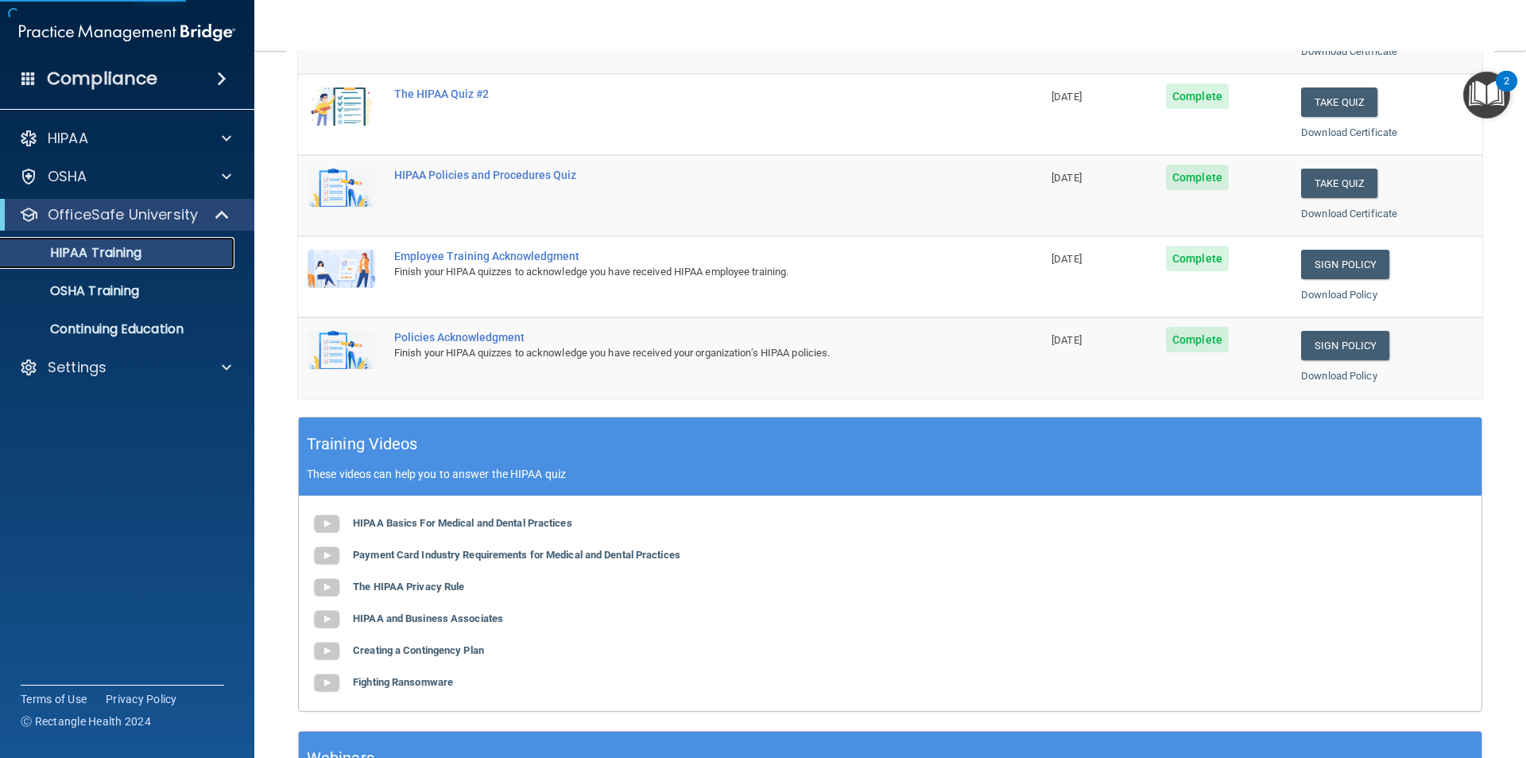
scroll to position [318, 0]
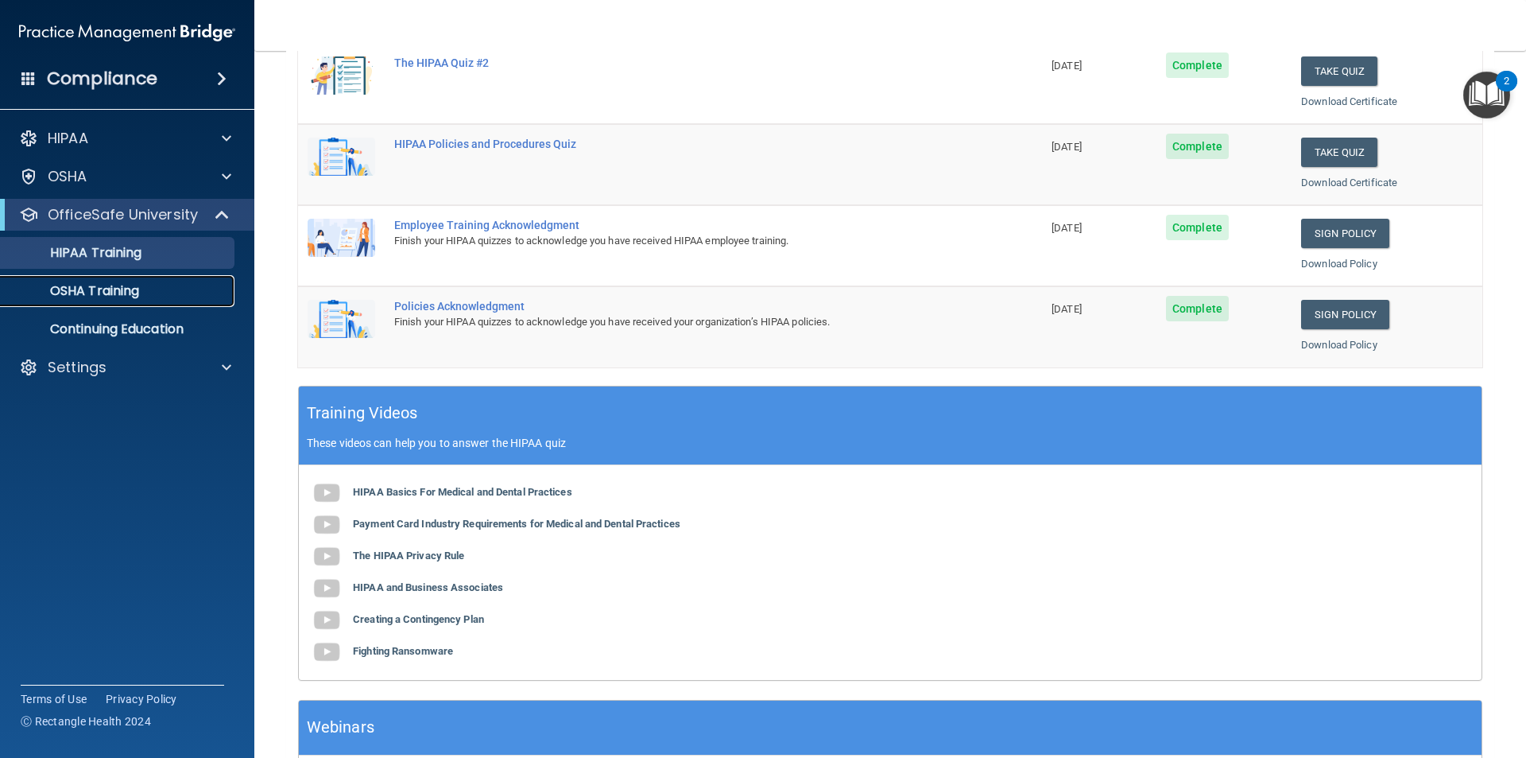
click at [139, 285] on p "OSHA Training" at bounding box center [74, 291] width 129 height 16
